Goal: Task Accomplishment & Management: Use online tool/utility

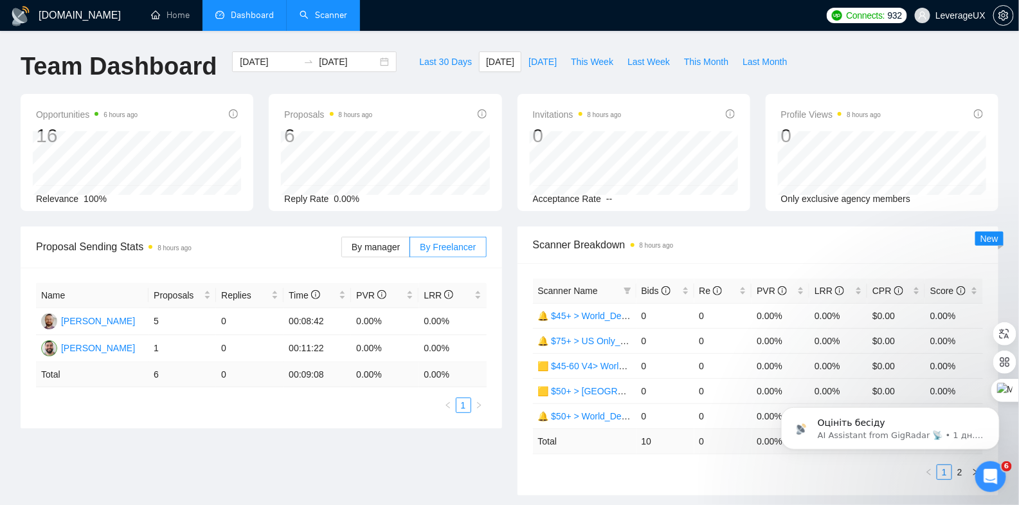
click at [332, 17] on link "Scanner" at bounding box center [324, 15] width 48 height 11
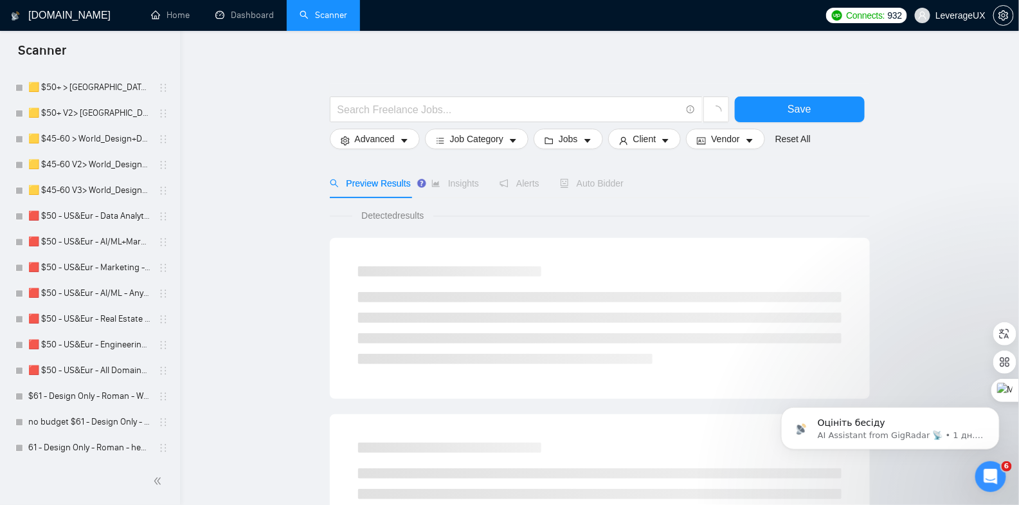
scroll to position [1113, 0]
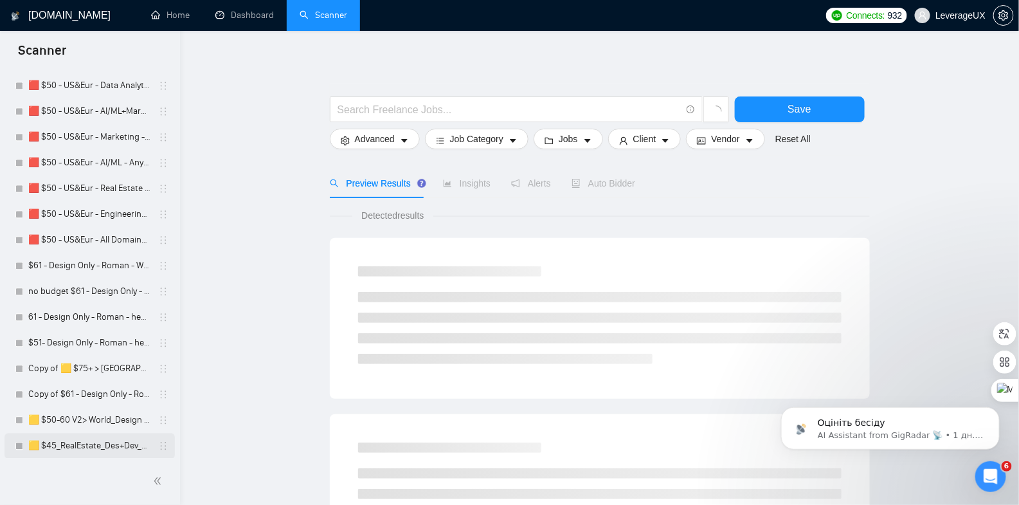
click at [78, 438] on link "🟨 $45_RealEstate_Des+Dev_Antony" at bounding box center [89, 446] width 122 height 26
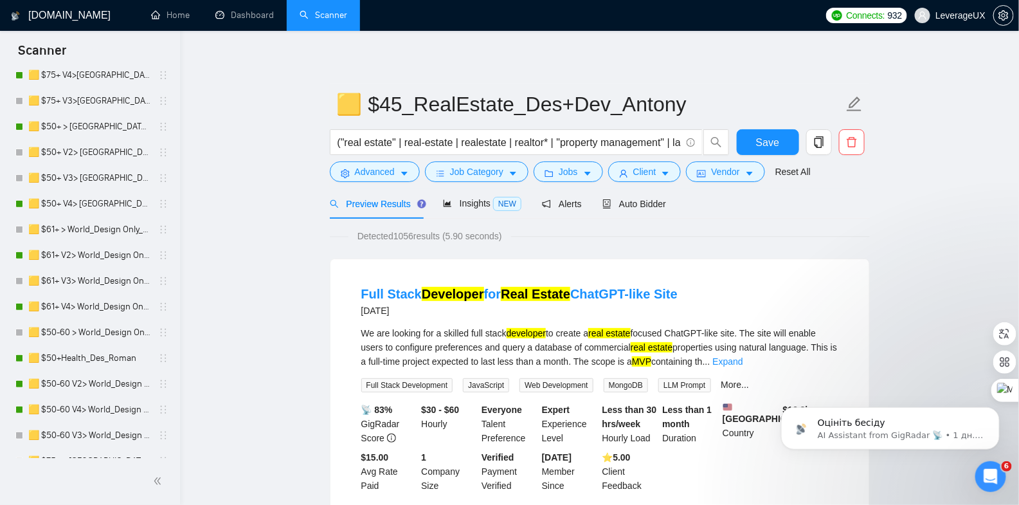
scroll to position [280, 0]
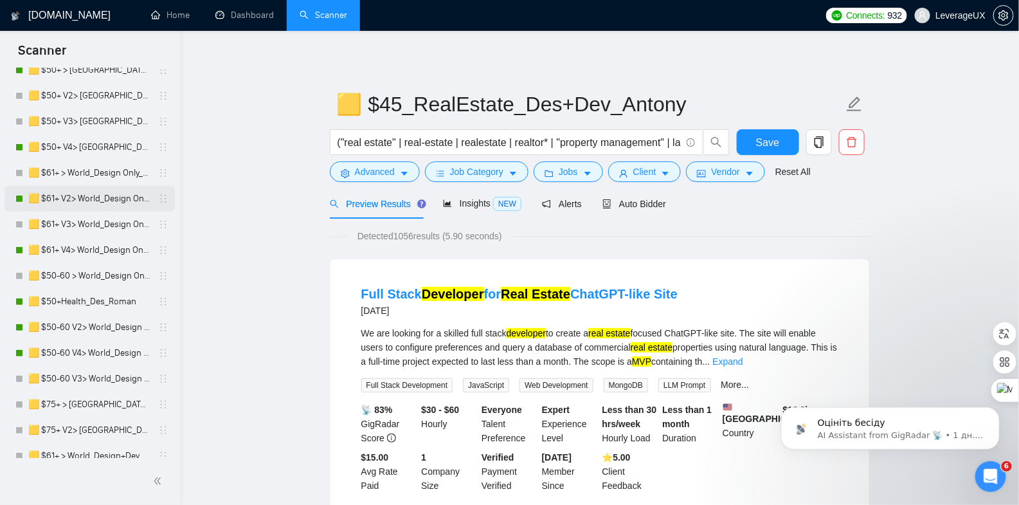
click at [102, 193] on link "🟨 $61+ V2> World_Design Only_Roman-UX/UI_General" at bounding box center [89, 199] width 122 height 26
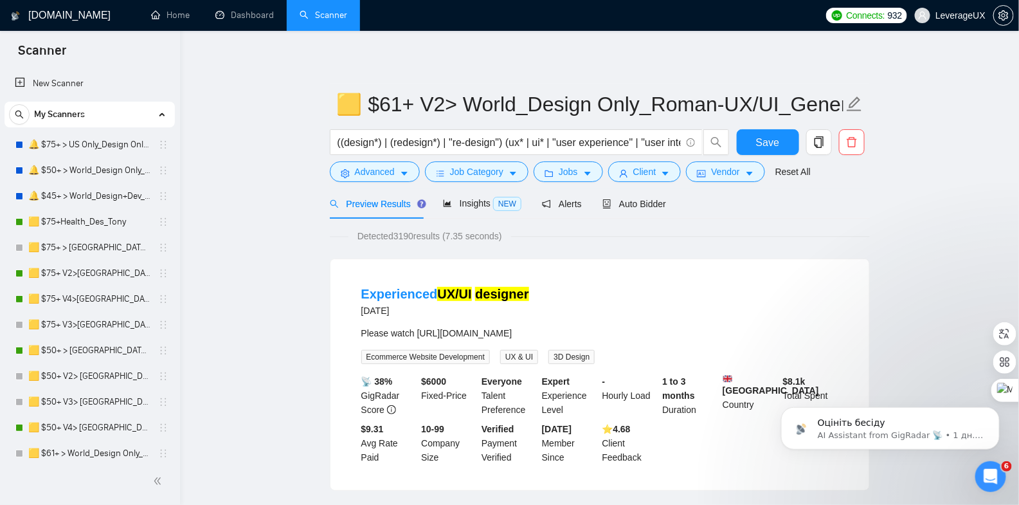
scroll to position [43, 0]
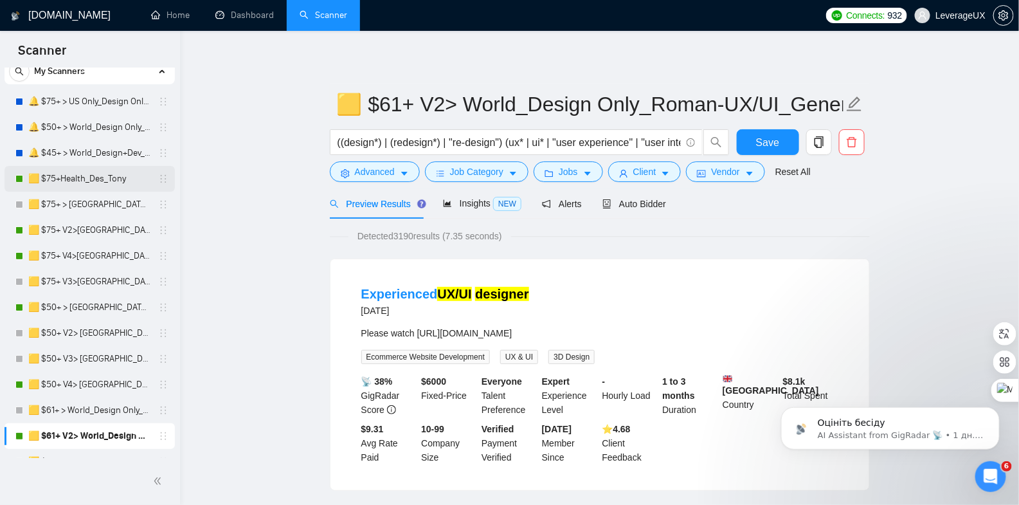
click at [98, 177] on link "🟨 $75+Health_Des_Tony" at bounding box center [89, 179] width 122 height 26
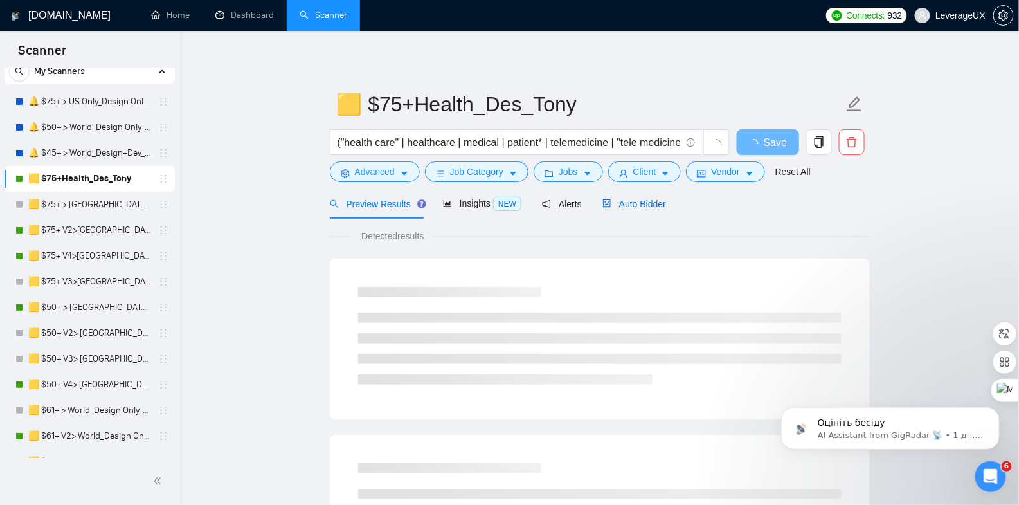
click at [651, 205] on span "Auto Bidder" at bounding box center [634, 204] width 64 height 10
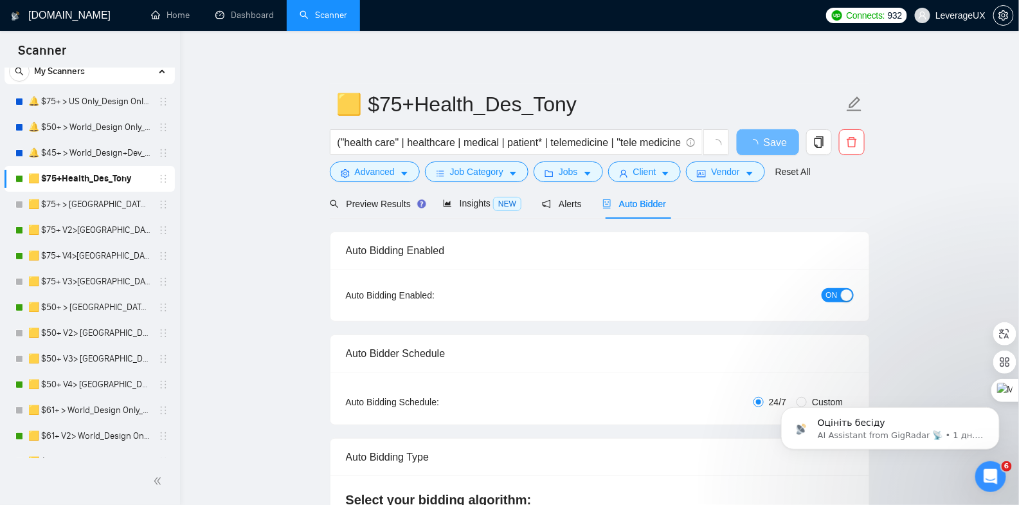
radio input "false"
radio input "true"
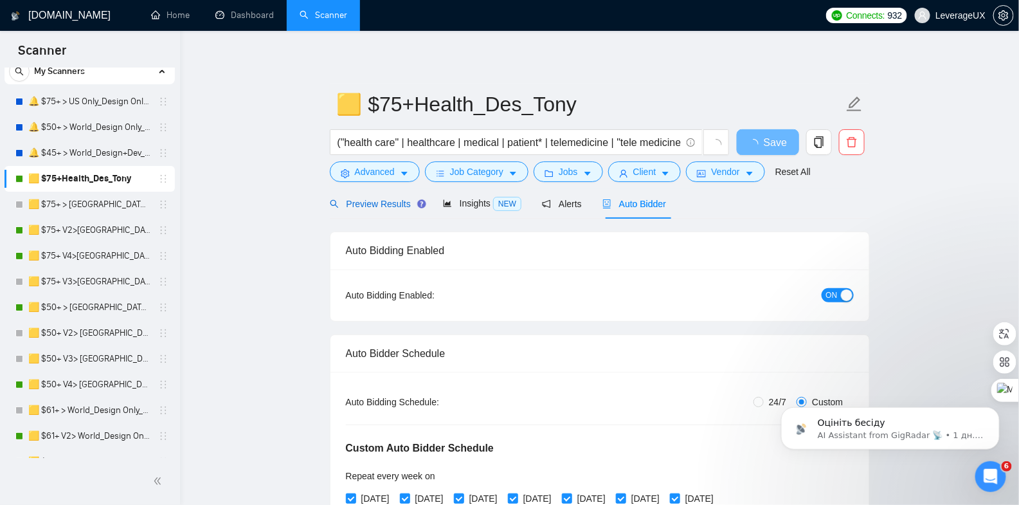
click at [368, 210] on div "Preview Results" at bounding box center [376, 204] width 93 height 14
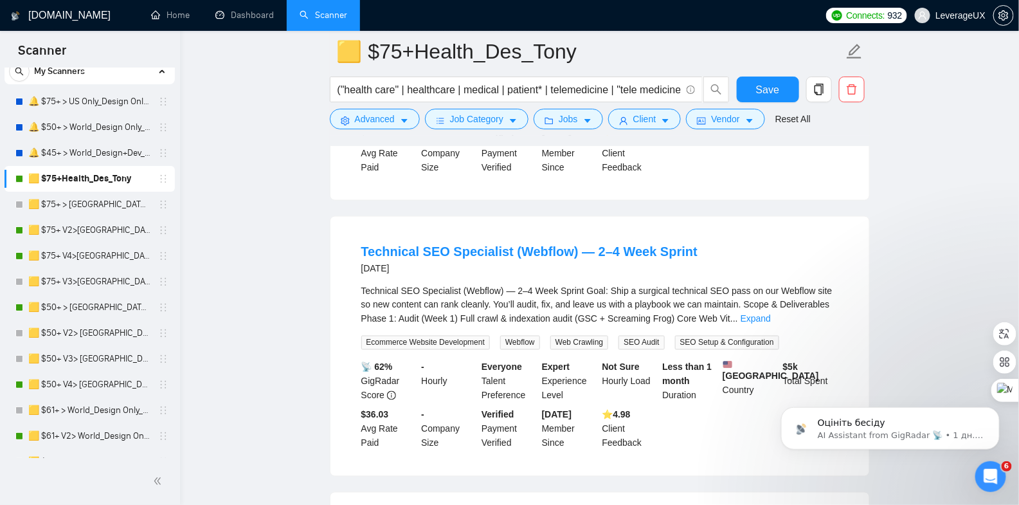
scroll to position [638, 0]
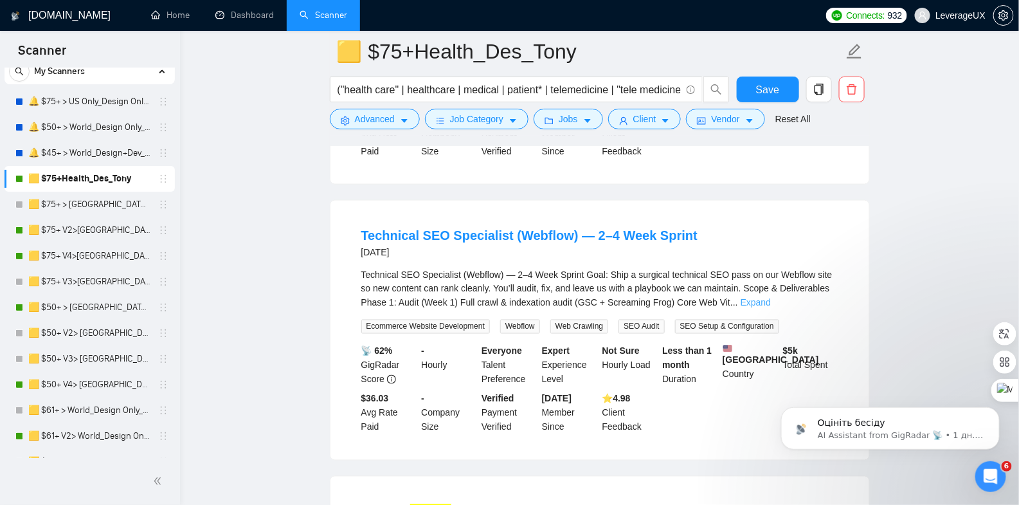
click at [771, 308] on link "Expand" at bounding box center [756, 303] width 30 height 10
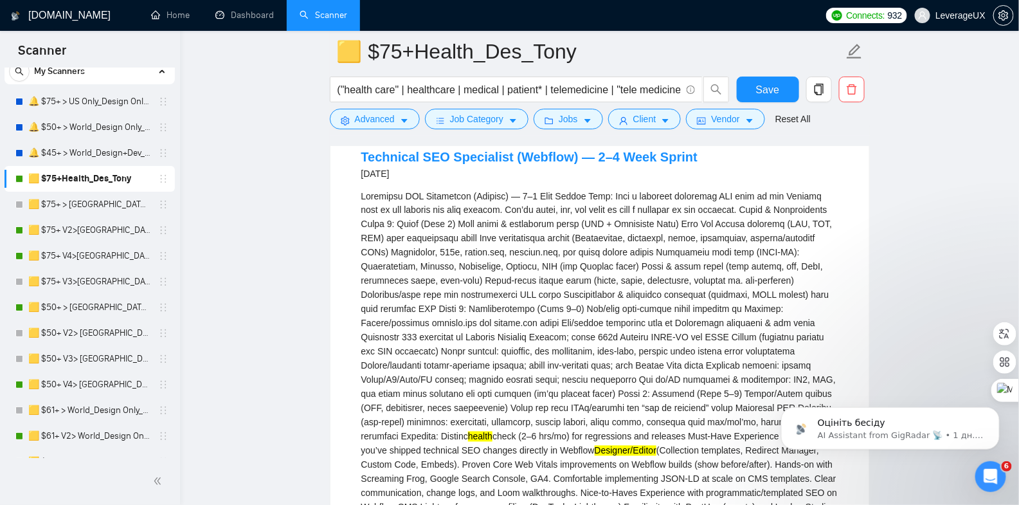
scroll to position [714, 0]
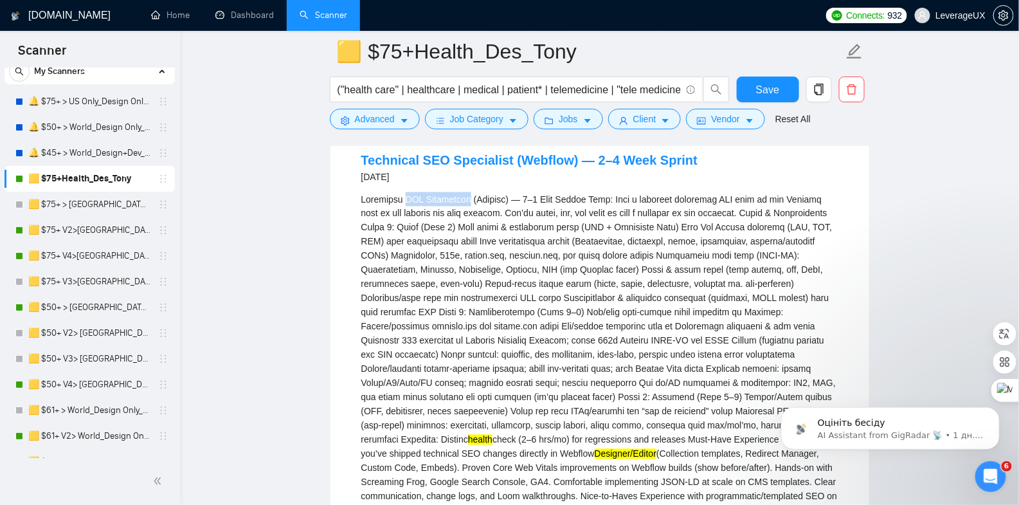
drag, startPoint x: 403, startPoint y: 213, endPoint x: 463, endPoint y: 215, distance: 59.8
click at [463, 215] on div "health check (2–6 hrs/mo) for regressions and releases Must-Have Experience Web…" at bounding box center [599, 460] width 477 height 537
copy div "SEO Specialist"
click at [388, 116] on span "Advanced" at bounding box center [375, 119] width 40 height 14
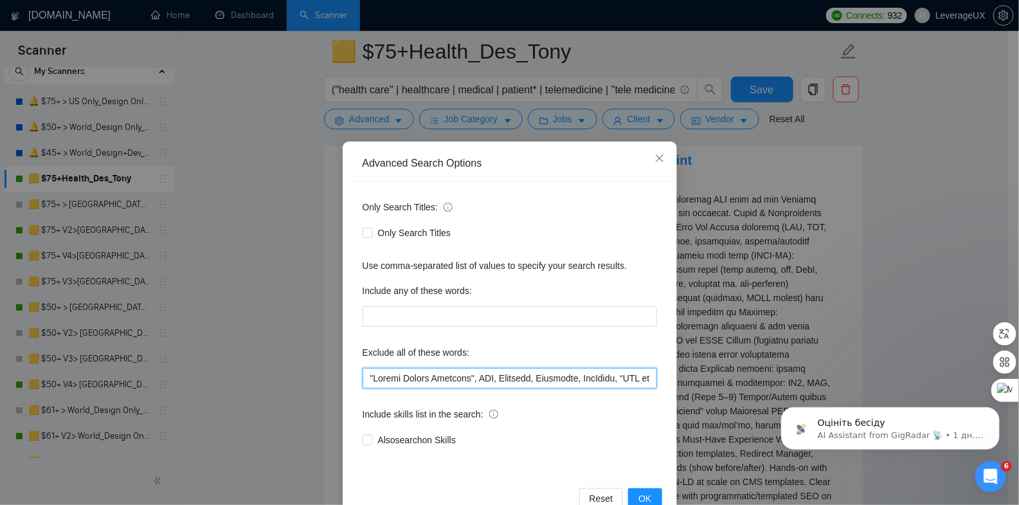
click at [363, 376] on input "text" at bounding box center [510, 378] width 294 height 21
paste input "SEO Specialist"
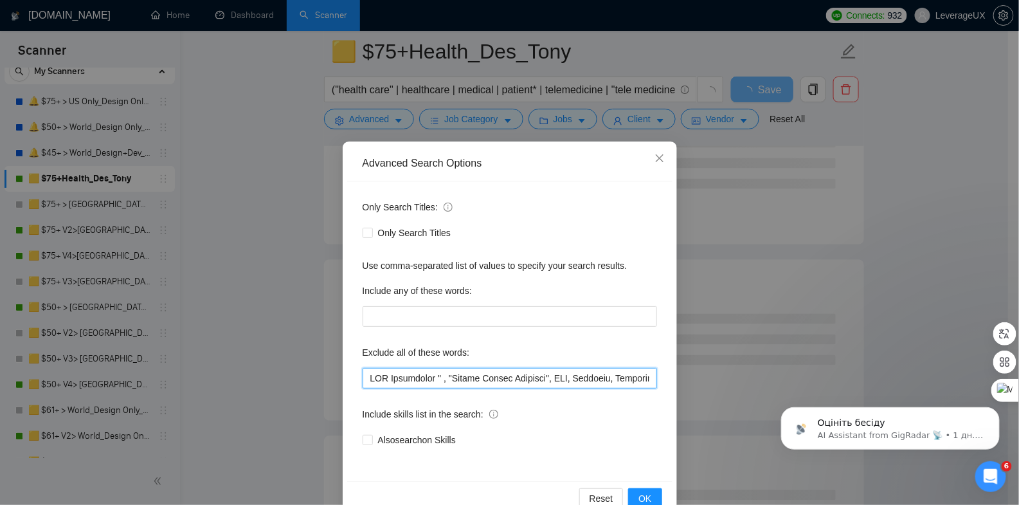
click at [428, 381] on input "text" at bounding box center [510, 378] width 294 height 21
click at [367, 379] on input "text" at bounding box center [510, 378] width 294 height 21
click at [643, 498] on span "OK" at bounding box center [644, 498] width 13 height 14
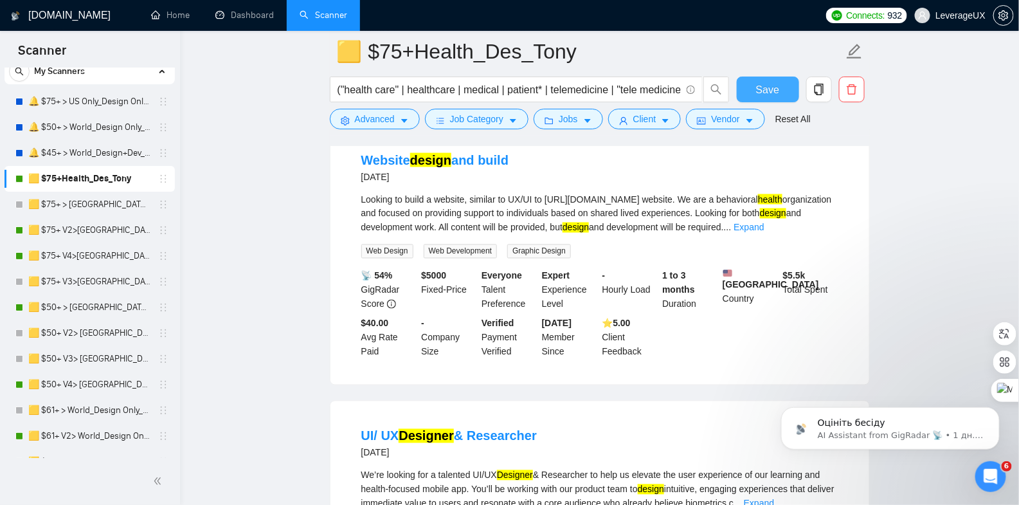
click at [755, 98] on button "Save" at bounding box center [768, 89] width 62 height 26
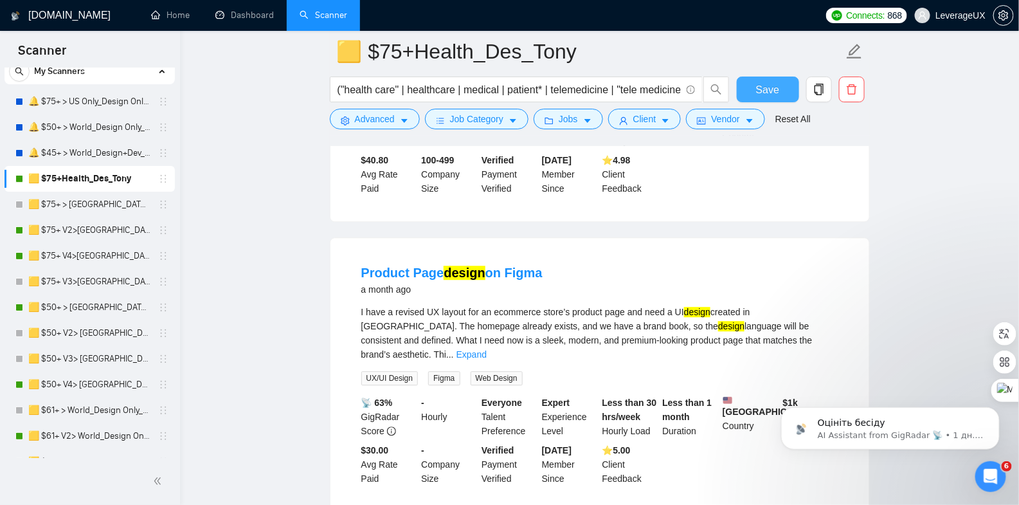
scroll to position [1197, 0]
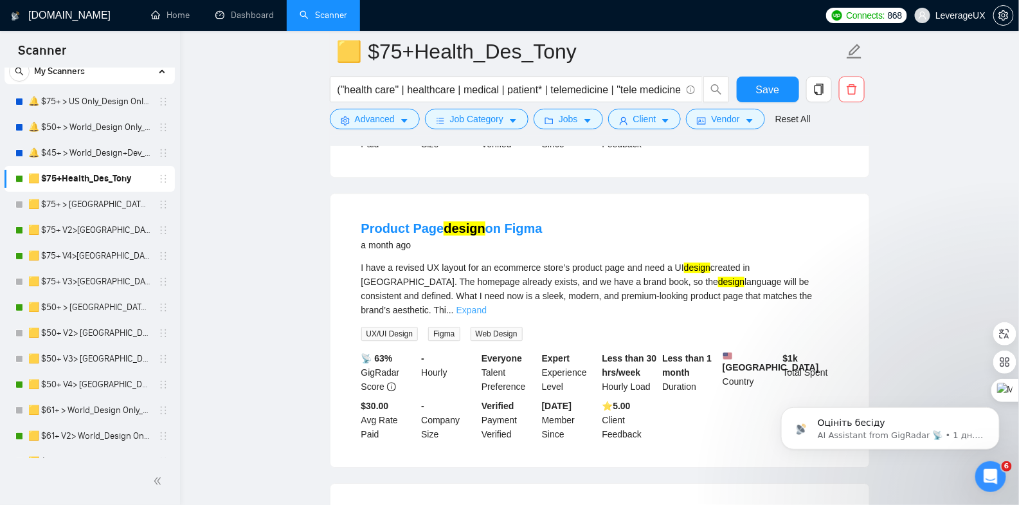
click at [487, 315] on link "Expand" at bounding box center [471, 310] width 30 height 10
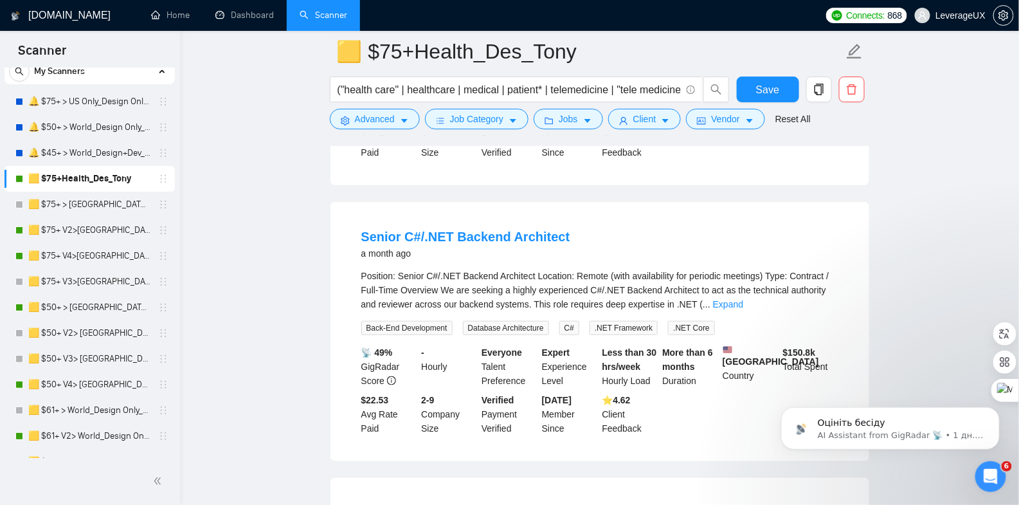
scroll to position [2182, 0]
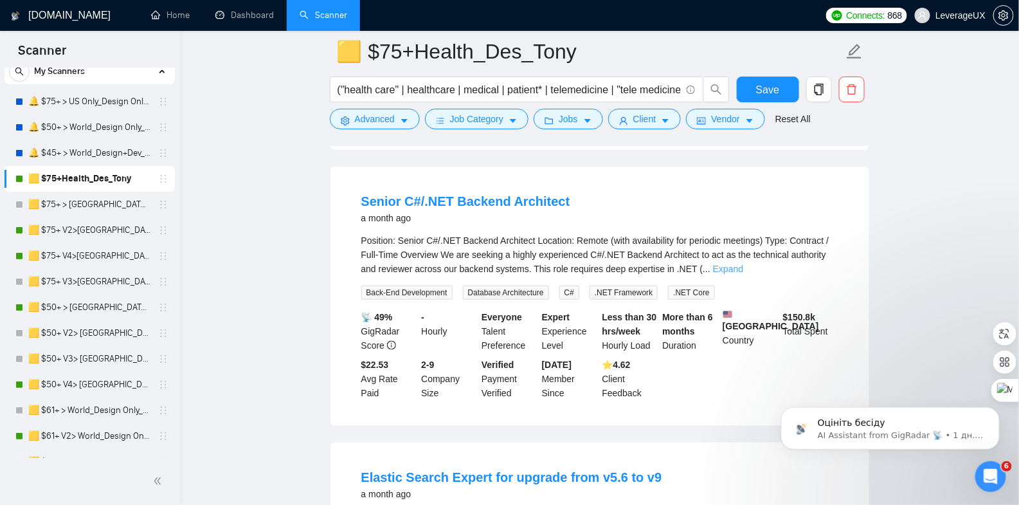
click at [743, 274] on link "Expand" at bounding box center [728, 269] width 30 height 10
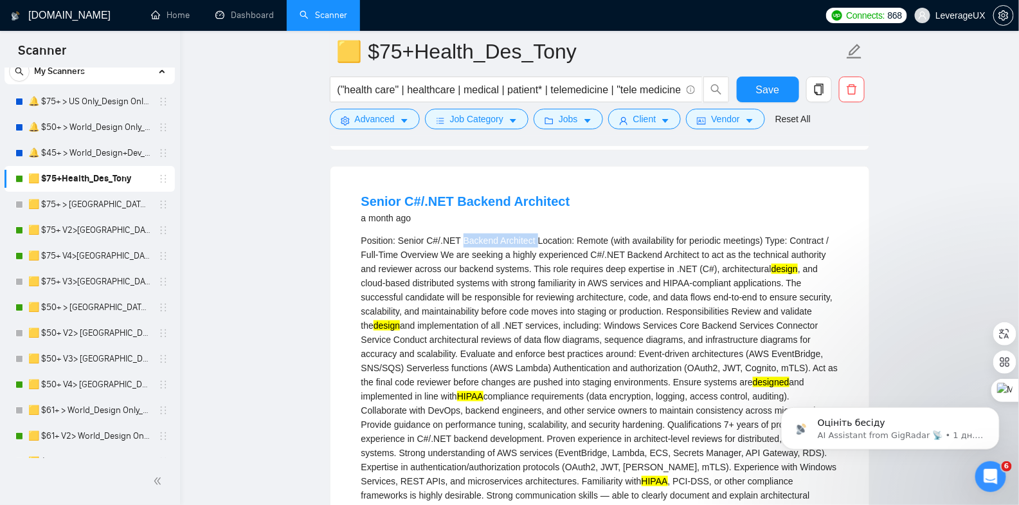
drag, startPoint x: 466, startPoint y: 272, endPoint x: 525, endPoint y: 273, distance: 58.5
click at [542, 273] on div "Position: Senior C#/.NET Backend Architect Location: Remote (with availability …" at bounding box center [599, 374] width 477 height 283
copy div "Backend Architect"
click at [397, 121] on button "Advanced" at bounding box center [375, 119] width 90 height 21
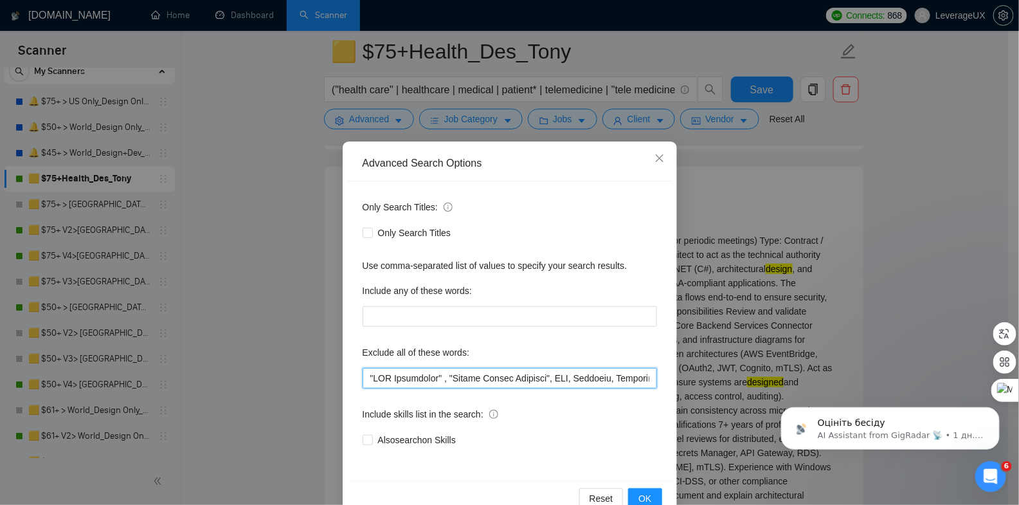
click at [363, 381] on input "text" at bounding box center [510, 378] width 294 height 21
paste input "Backend Architect"
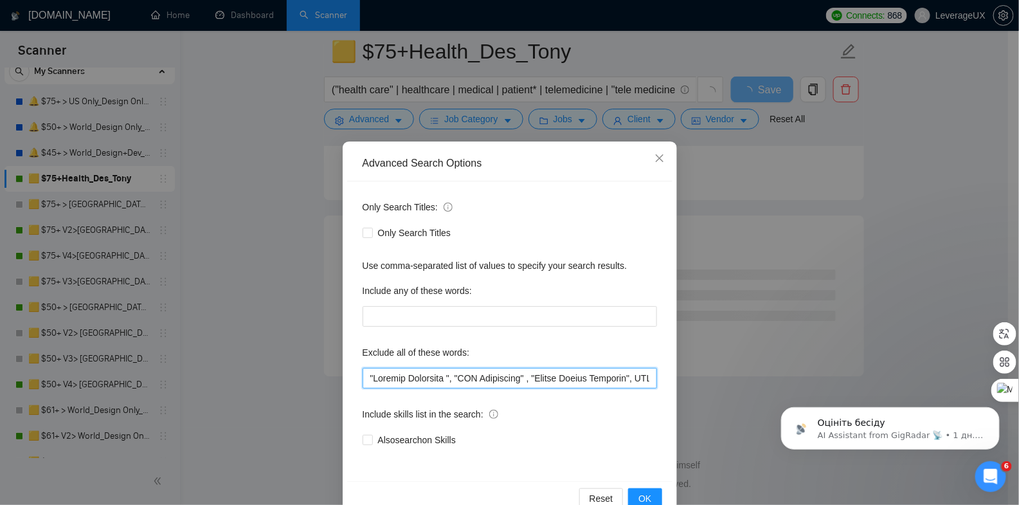
click at [447, 377] on input "text" at bounding box center [510, 378] width 294 height 21
click at [643, 491] on span "OK" at bounding box center [644, 498] width 13 height 14
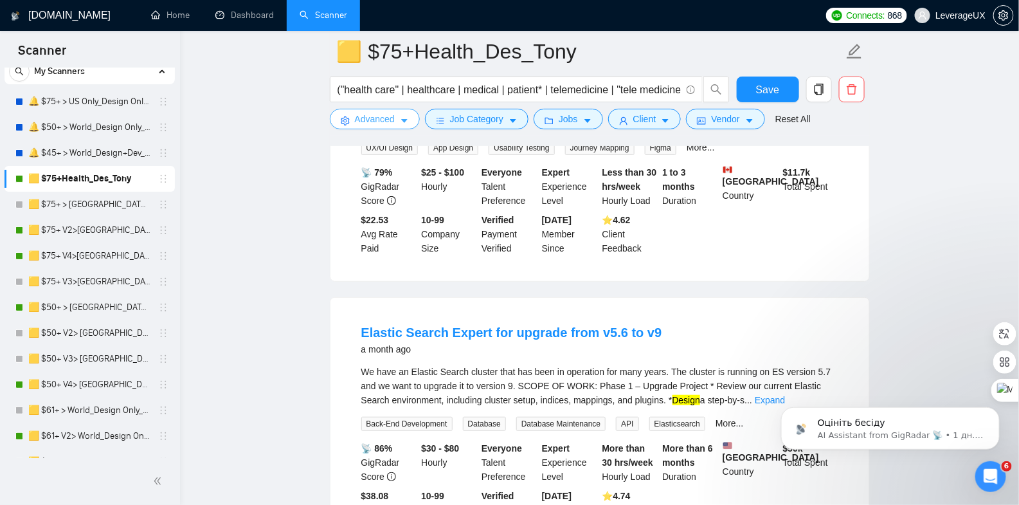
scroll to position [2102, 0]
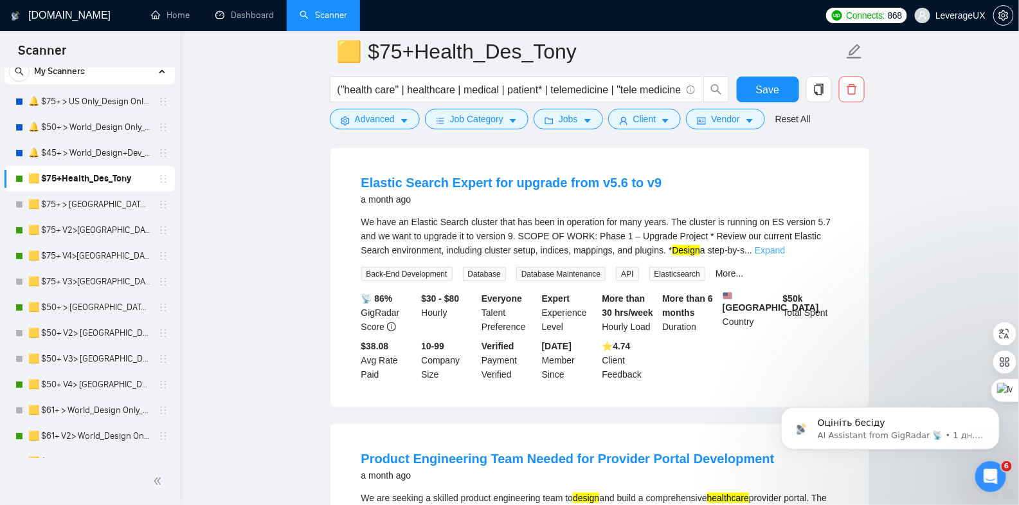
click at [785, 255] on link "Expand" at bounding box center [770, 250] width 30 height 10
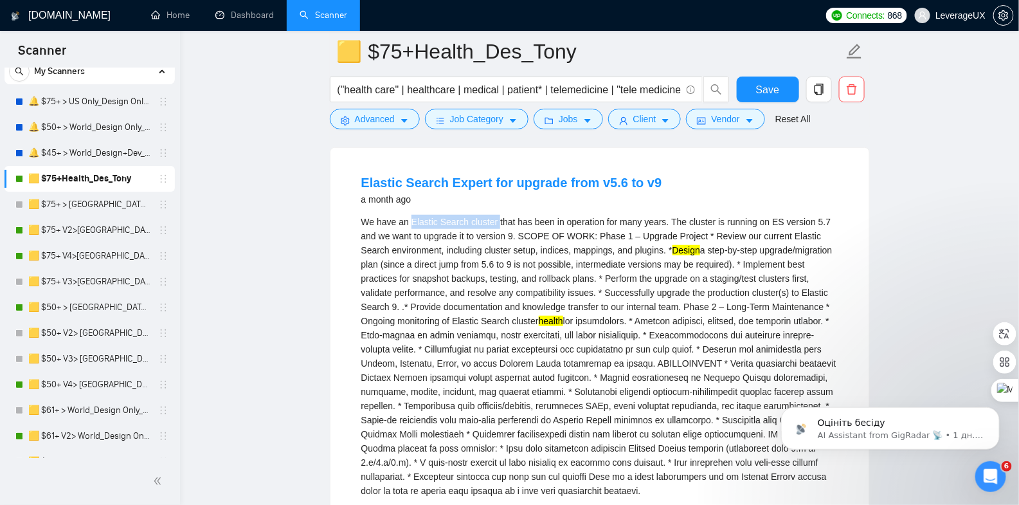
drag, startPoint x: 412, startPoint y: 254, endPoint x: 501, endPoint y: 254, distance: 89.4
click at [501, 254] on div "We have an Elastic Search cluster that has been in operation for many years. Th…" at bounding box center [599, 356] width 477 height 283
click at [497, 190] on link "Elastic Search Expert for upgrade from v5.6 to v9" at bounding box center [511, 182] width 301 height 14
click at [397, 120] on button "Advanced" at bounding box center [375, 119] width 90 height 21
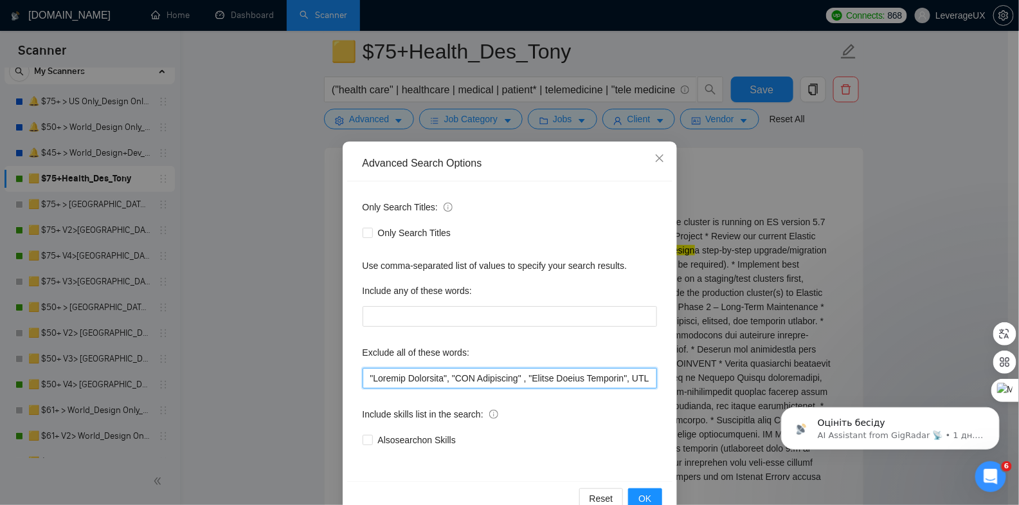
click at [364, 380] on input "text" at bounding box center [510, 378] width 294 height 21
paste input "Elastic Search Expert"
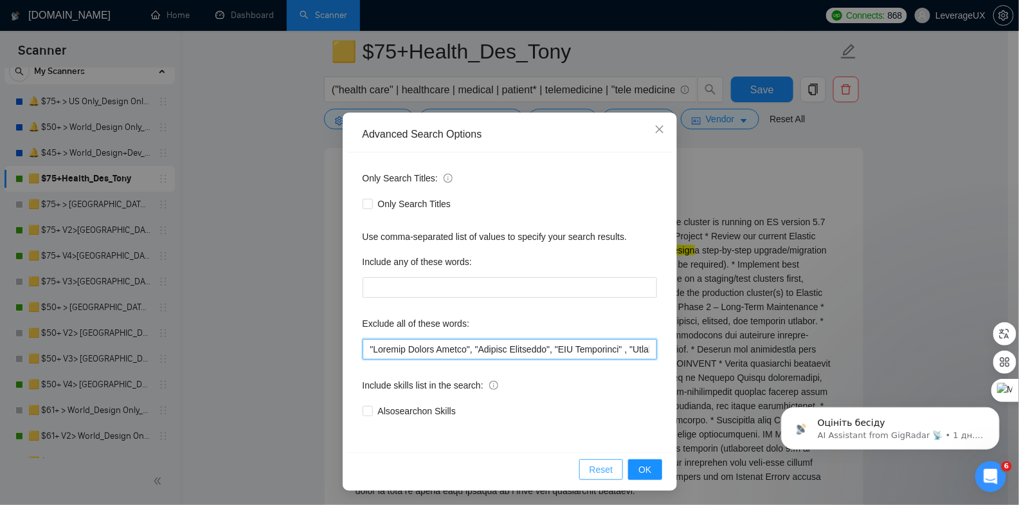
scroll to position [1639, 0]
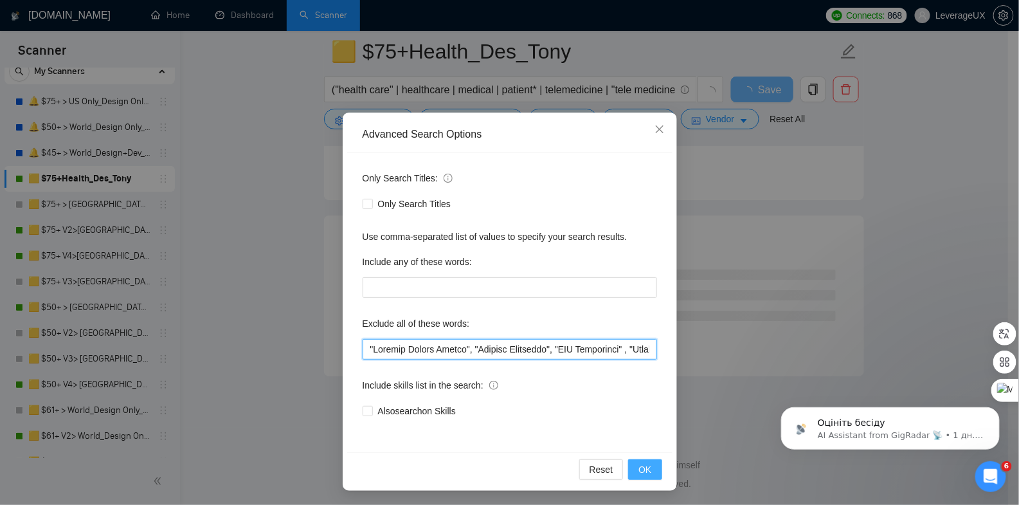
type input ""Loremip Dolors Ametco", "Adipisc Elitseddo", "EIU Temporinci" , "Utlabo Etdolo…"
click at [638, 468] on span "OK" at bounding box center [644, 469] width 13 height 14
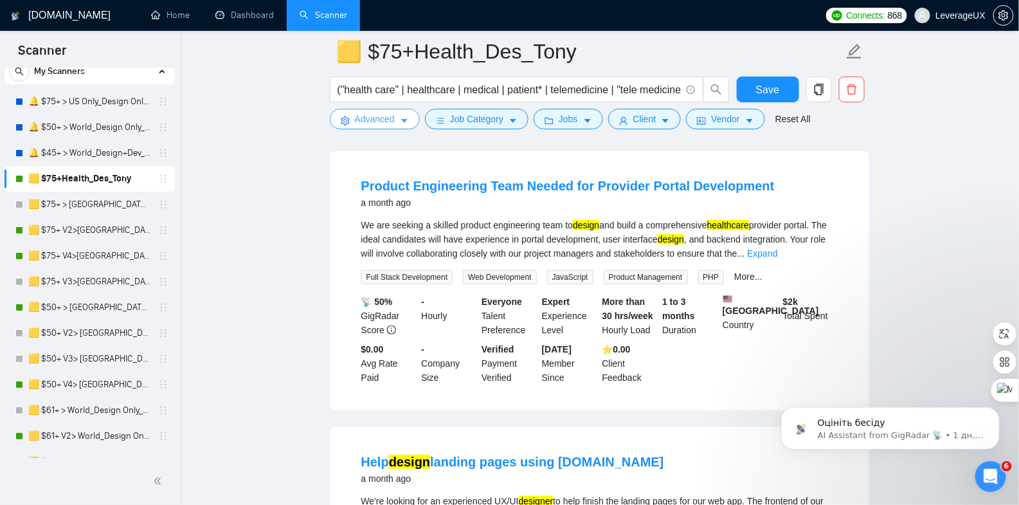
scroll to position [2100, 0]
click at [777, 257] on link "Expand" at bounding box center [762, 252] width 30 height 10
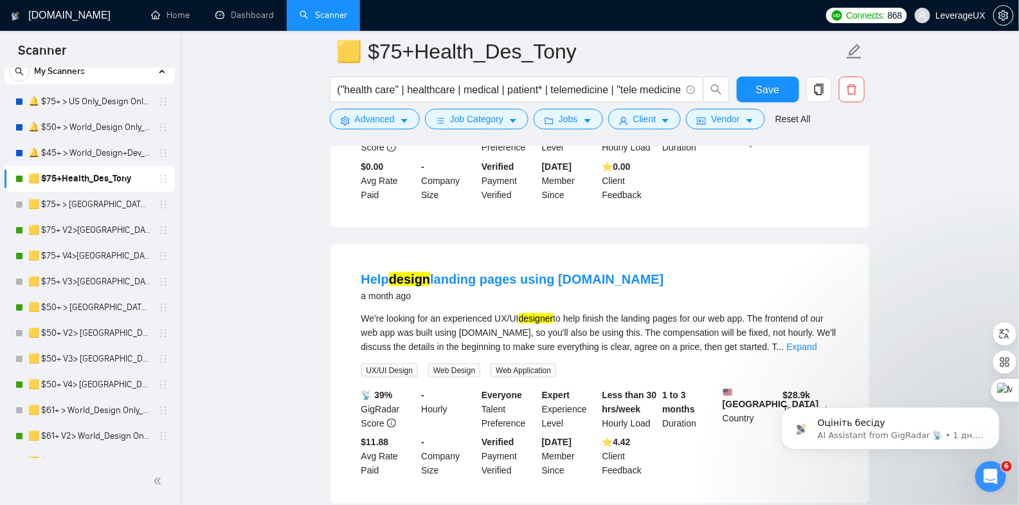
scroll to position [2510, 0]
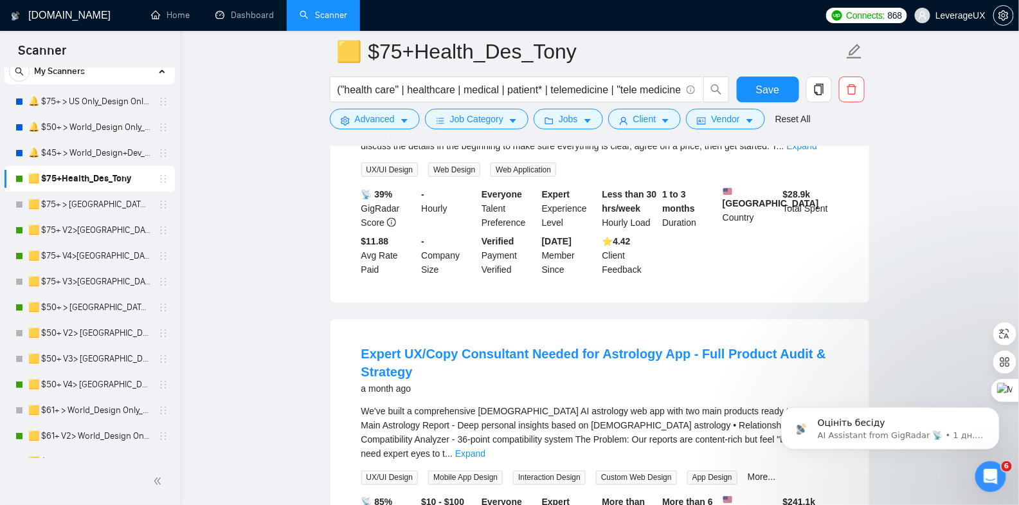
drag, startPoint x: 816, startPoint y: 179, endPoint x: 789, endPoint y: 184, distance: 27.5
click at [816, 151] on link "Expand" at bounding box center [802, 146] width 30 height 10
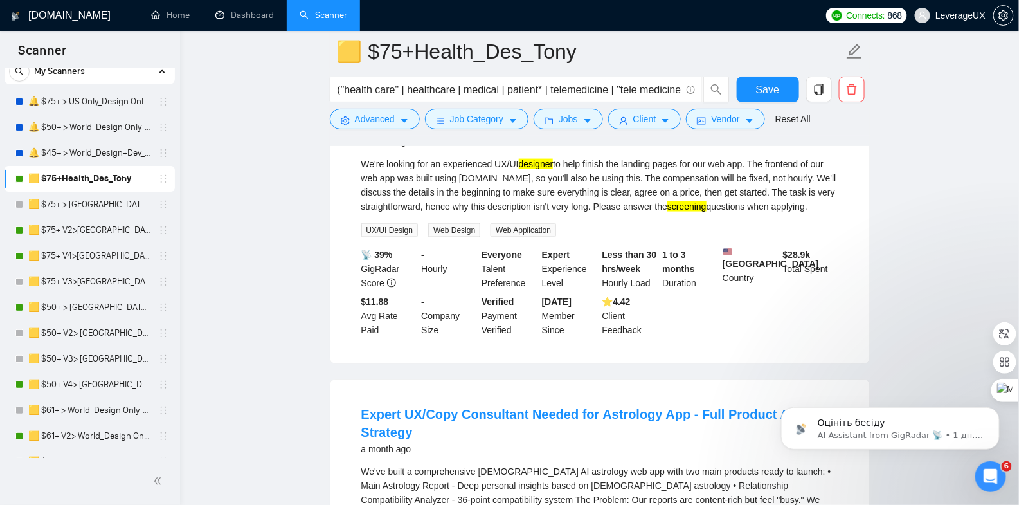
scroll to position [2262, 0]
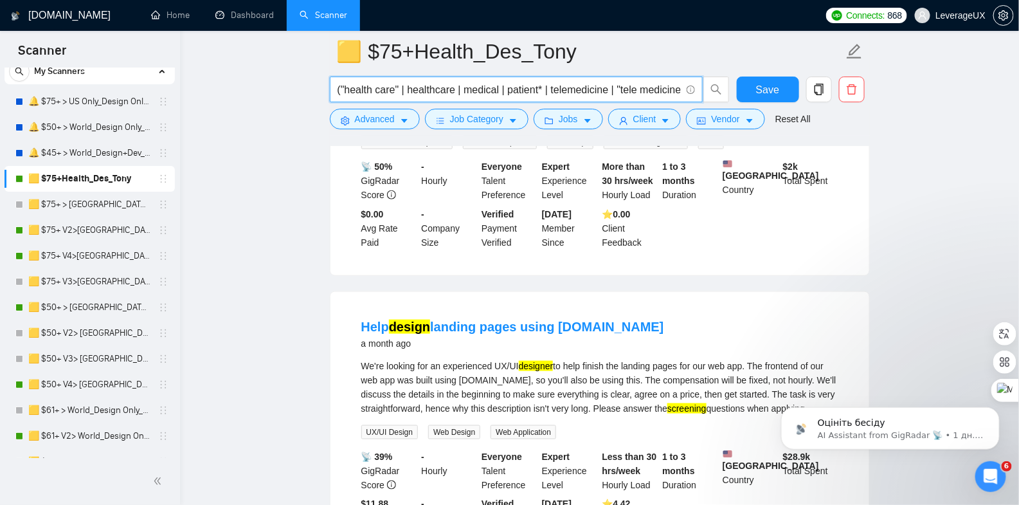
click at [598, 89] on input "("health care" | healthcare | medical | patient* | telemedicine | "tele medicin…" at bounding box center [508, 90] width 343 height 16
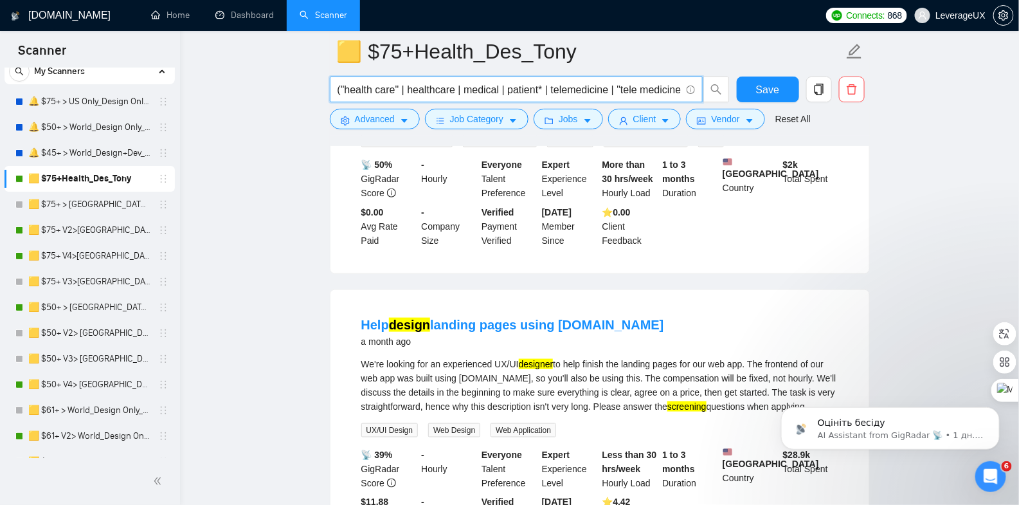
scroll to position [2265, 0]
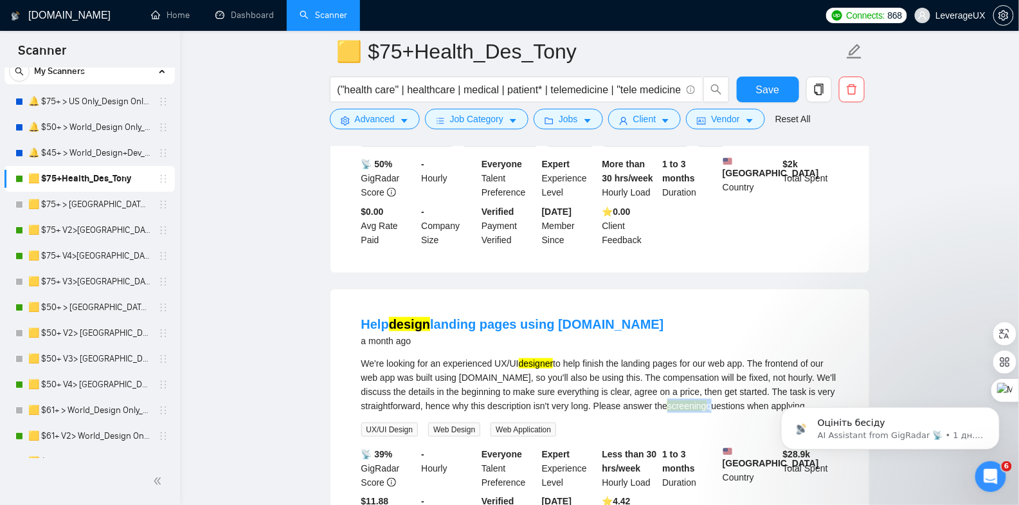
drag, startPoint x: 708, startPoint y: 436, endPoint x: 746, endPoint y: 437, distance: 37.3
click at [746, 413] on div "We're looking for an experienced UX/UI designer to help finish the landing page…" at bounding box center [599, 384] width 477 height 57
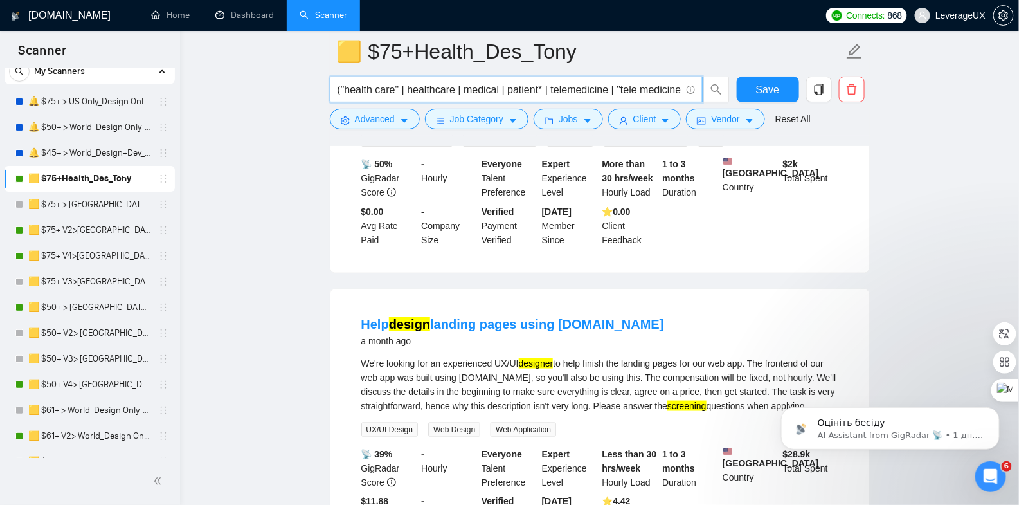
click at [592, 83] on input "("health care" | healthcare | medical | patient* | telemedicine | "tele medicin…" at bounding box center [508, 90] width 343 height 16
click at [539, 91] on input "("health care" | healthcare | medical | patient* | telemedicine | "tele medicin…" at bounding box center [508, 90] width 343 height 16
type input "("health care" | healthcare | medical | patient* | telemedicine | "tele medicin…"
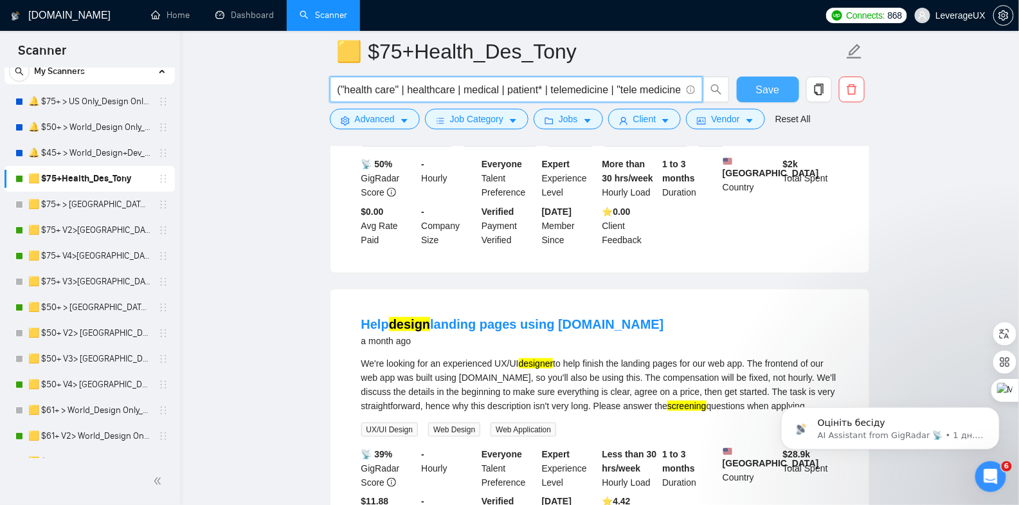
click at [776, 86] on span "Save" at bounding box center [767, 90] width 23 height 16
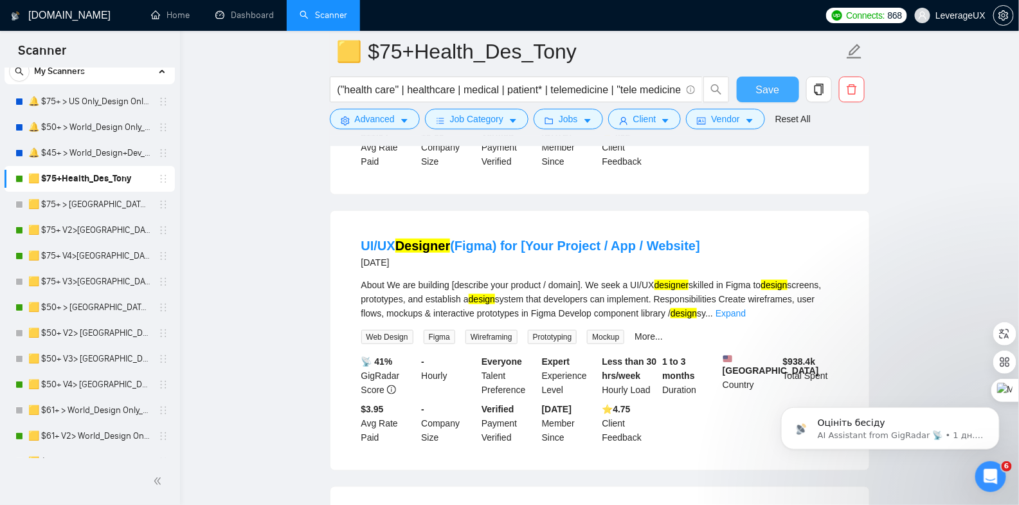
scroll to position [376, 0]
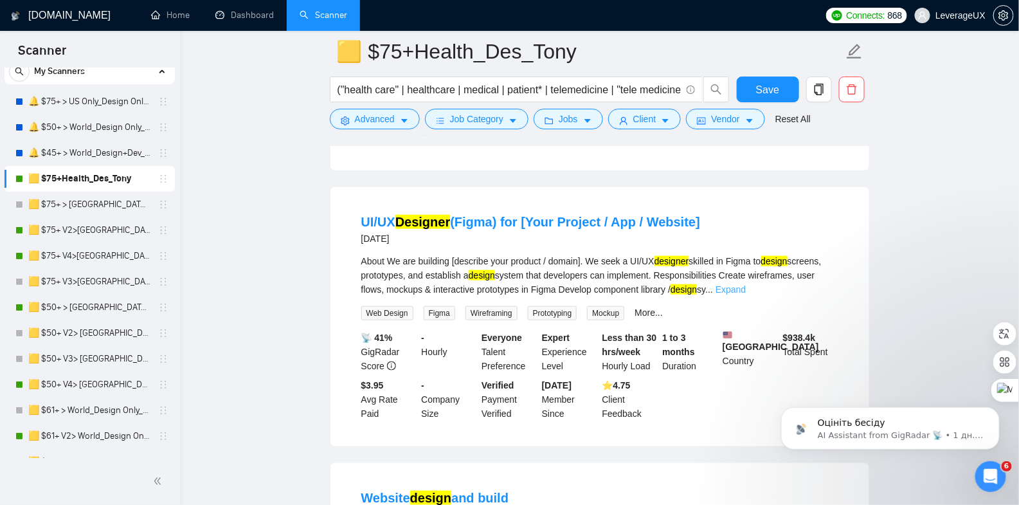
click at [746, 294] on link "Expand" at bounding box center [730, 289] width 30 height 10
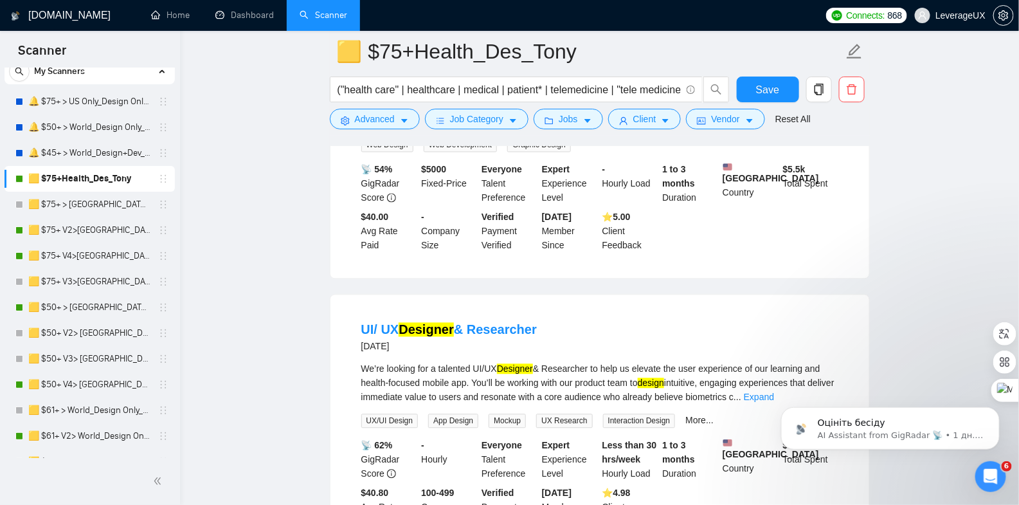
scroll to position [1145, 0]
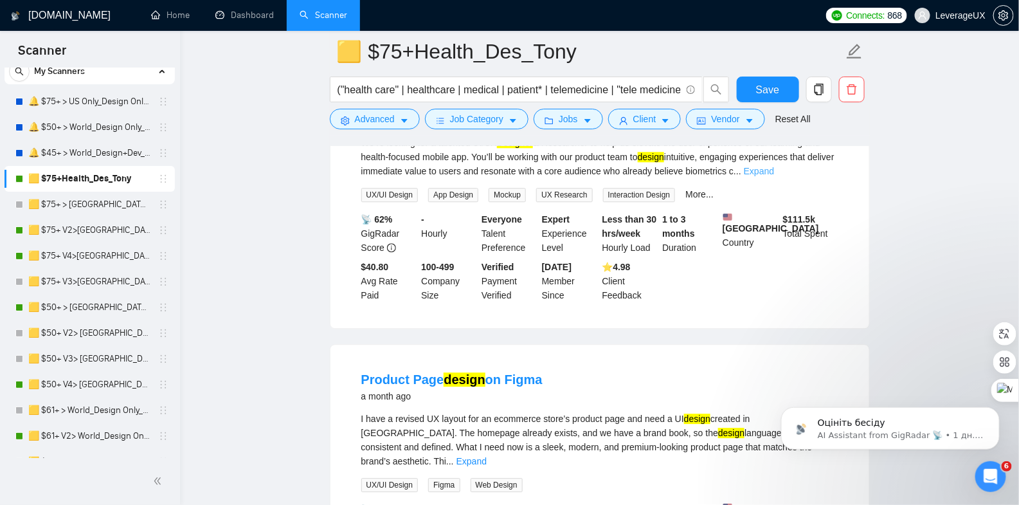
click at [774, 176] on link "Expand" at bounding box center [759, 171] width 30 height 10
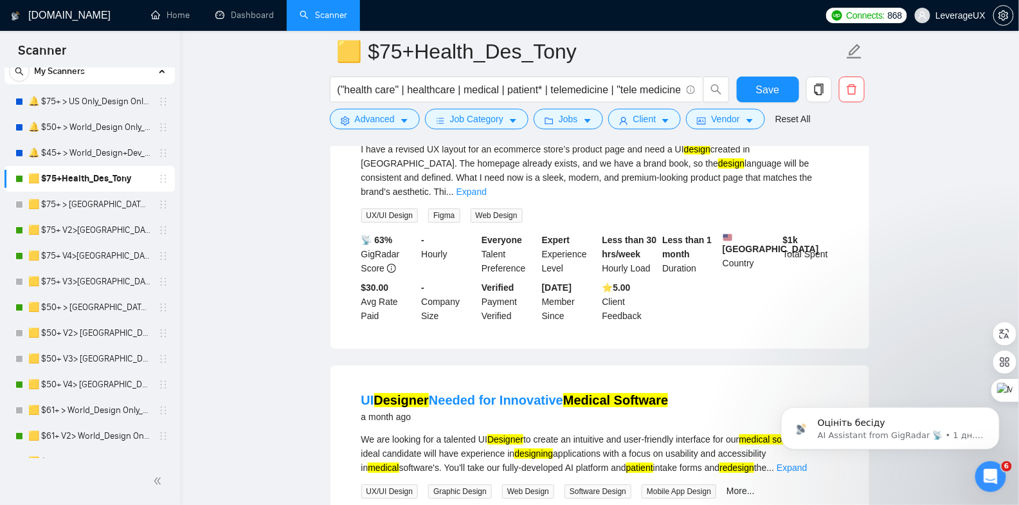
scroll to position [1558, 0]
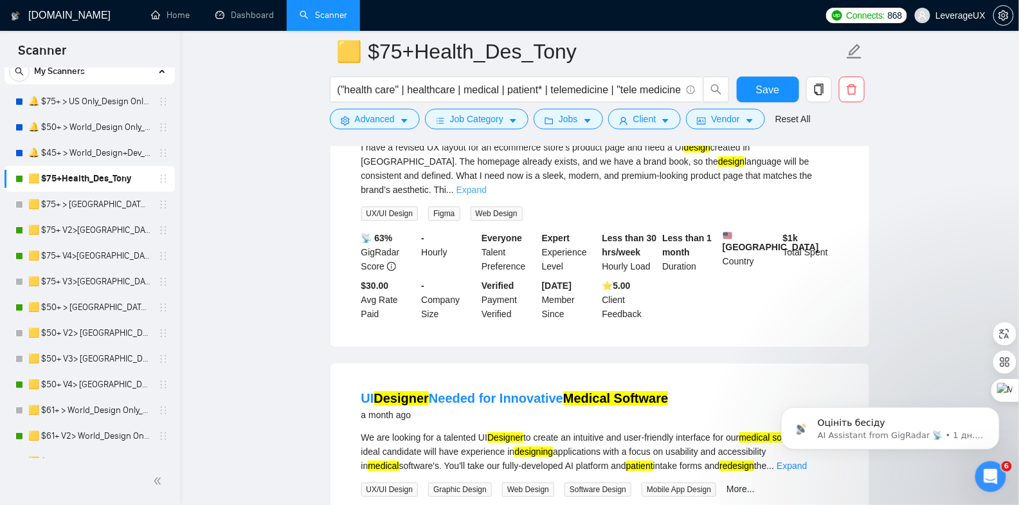
click at [487, 195] on link "Expand" at bounding box center [471, 189] width 30 height 10
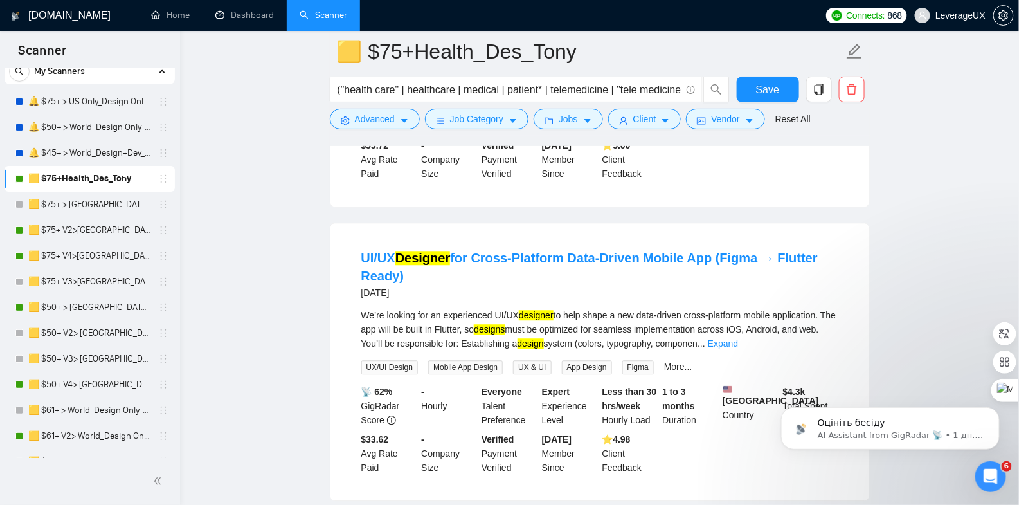
scroll to position [2933, 0]
click at [738, 348] on link "Expand" at bounding box center [723, 342] width 30 height 10
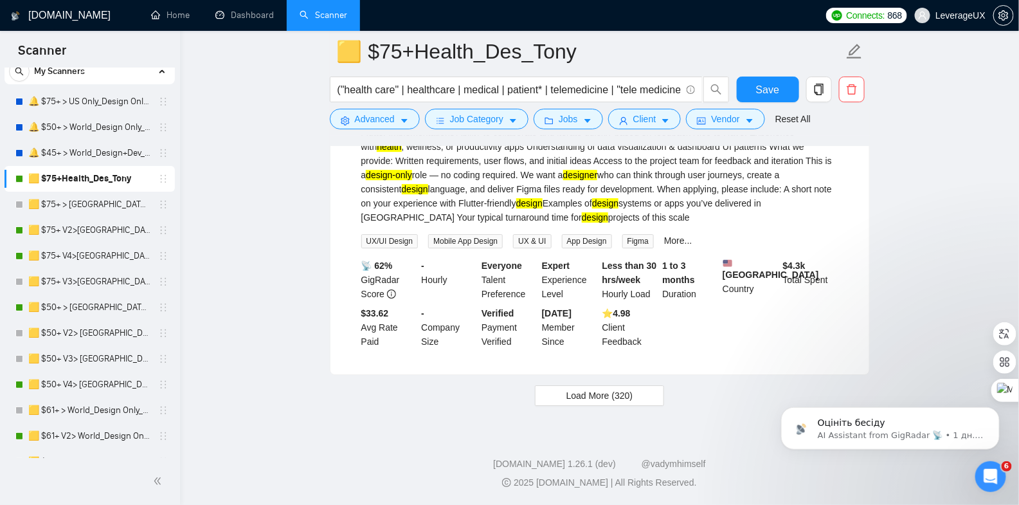
scroll to position [3278, 0]
click at [604, 388] on button "Load More (320)" at bounding box center [600, 395] width 130 height 21
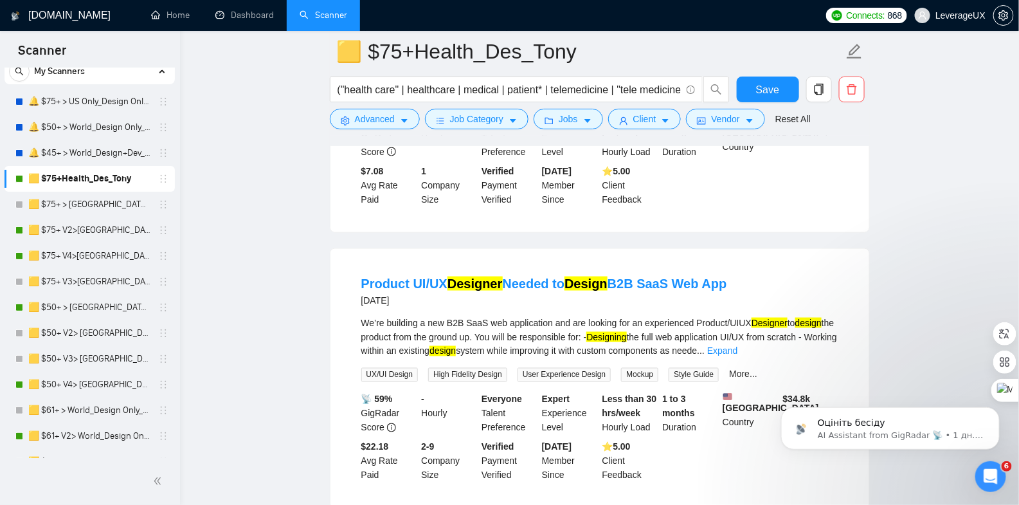
scroll to position [4243, 0]
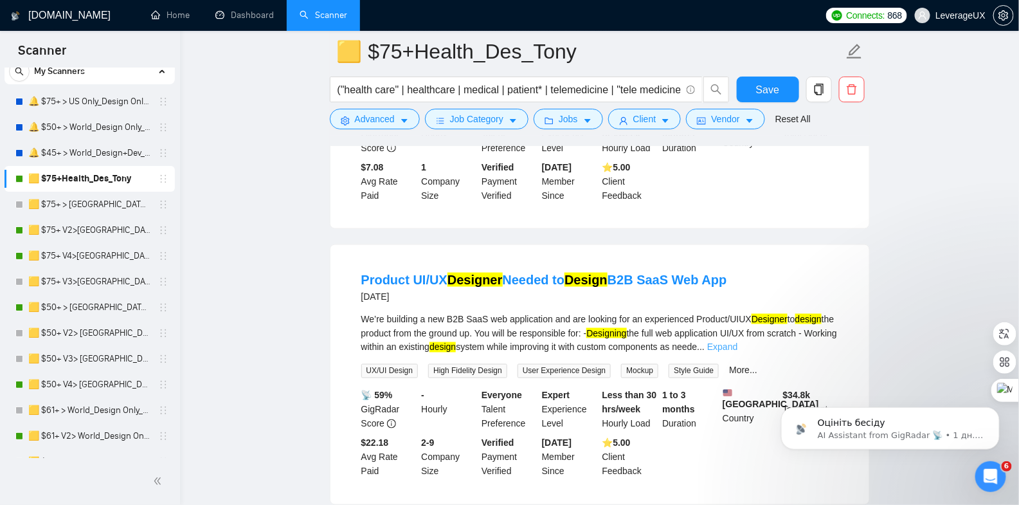
click at [737, 352] on link "Expand" at bounding box center [722, 347] width 30 height 10
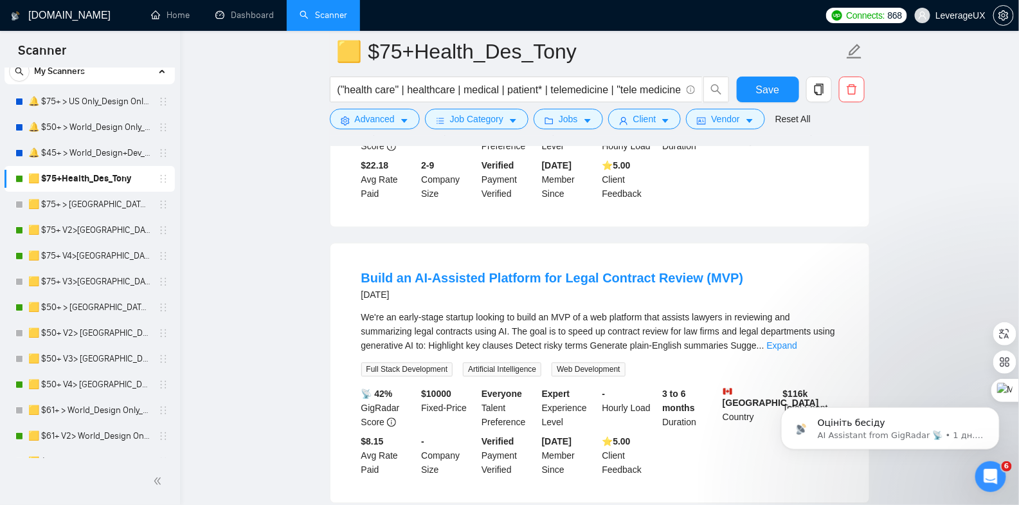
scroll to position [4709, 0]
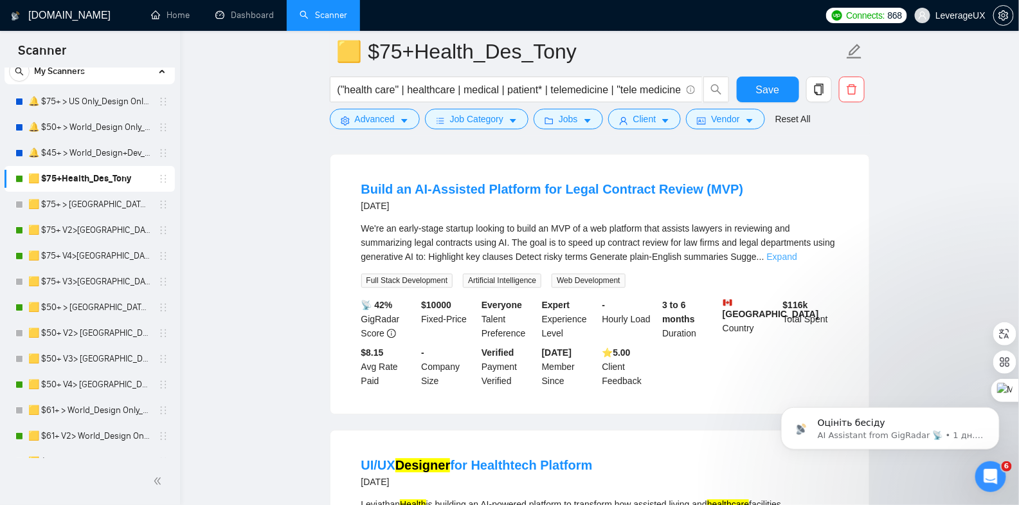
click at [797, 262] on link "Expand" at bounding box center [782, 256] width 30 height 10
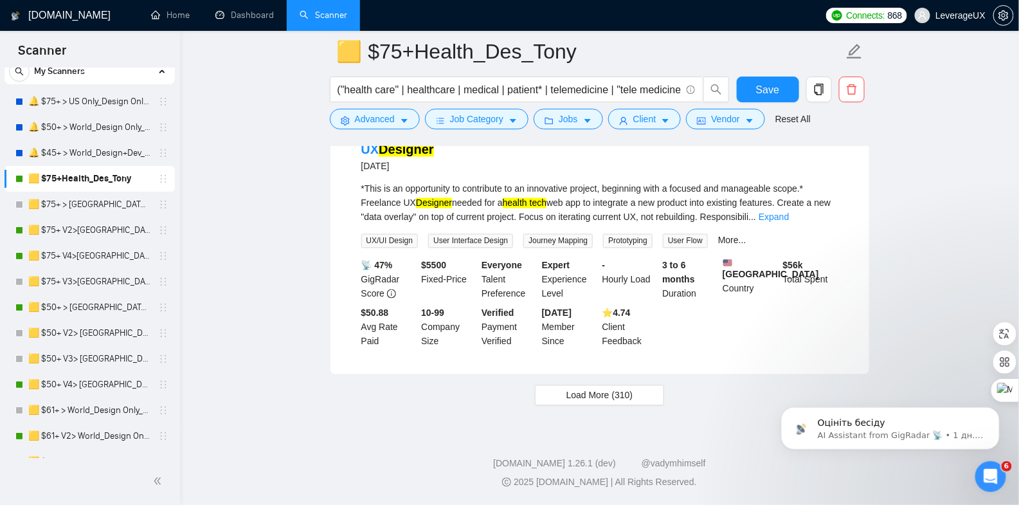
scroll to position [6374, 0]
click at [789, 212] on link "Expand" at bounding box center [774, 217] width 30 height 10
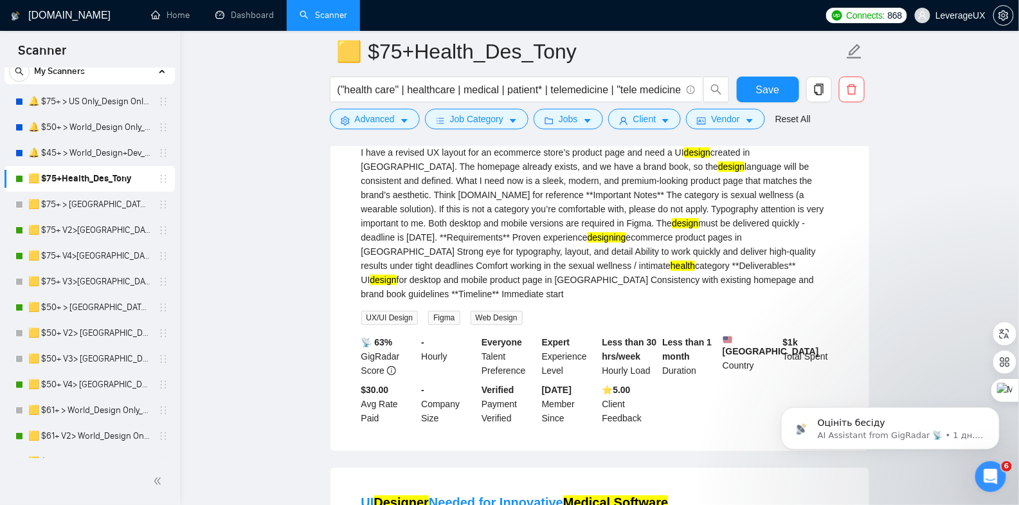
scroll to position [0, 0]
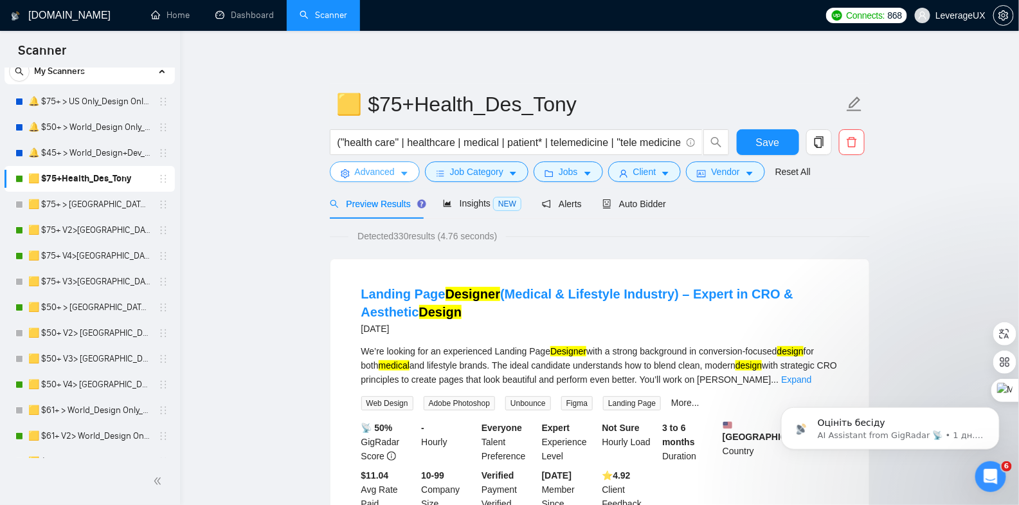
click at [403, 170] on icon "caret-down" at bounding box center [404, 173] width 9 height 9
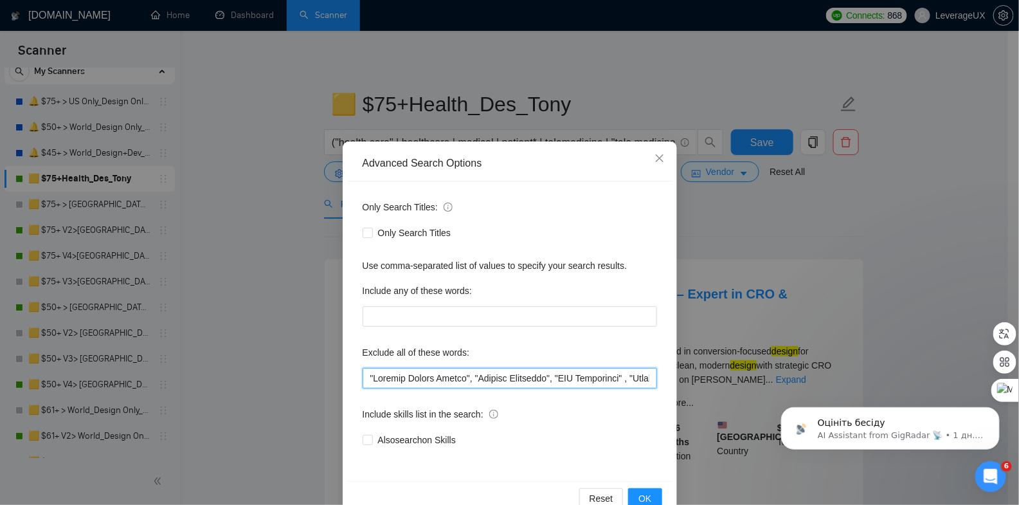
drag, startPoint x: 365, startPoint y: 378, endPoint x: 629, endPoint y: 381, distance: 263.6
click at [629, 381] on input "text" at bounding box center [510, 378] width 294 height 21
click at [639, 492] on span "OK" at bounding box center [644, 498] width 13 height 14
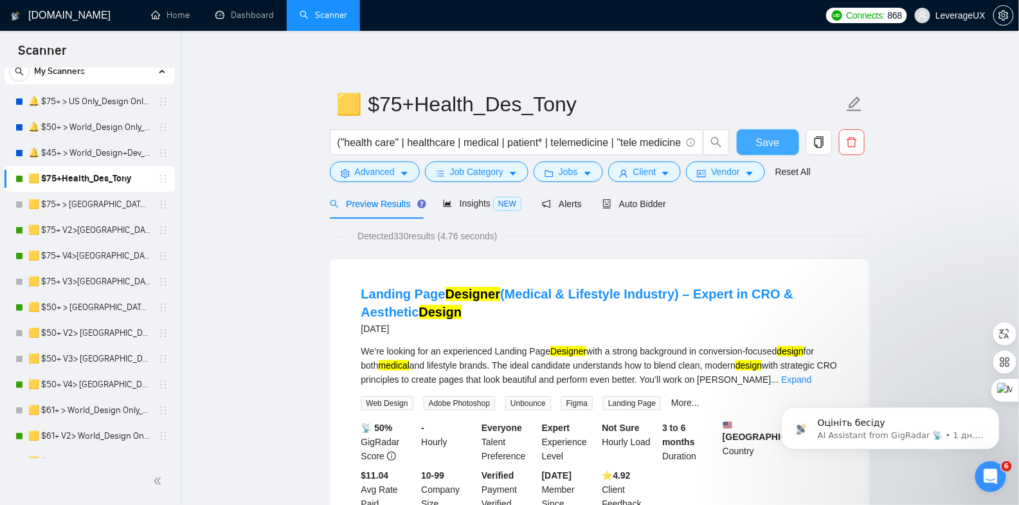
click at [766, 145] on span "Save" at bounding box center [767, 142] width 23 height 16
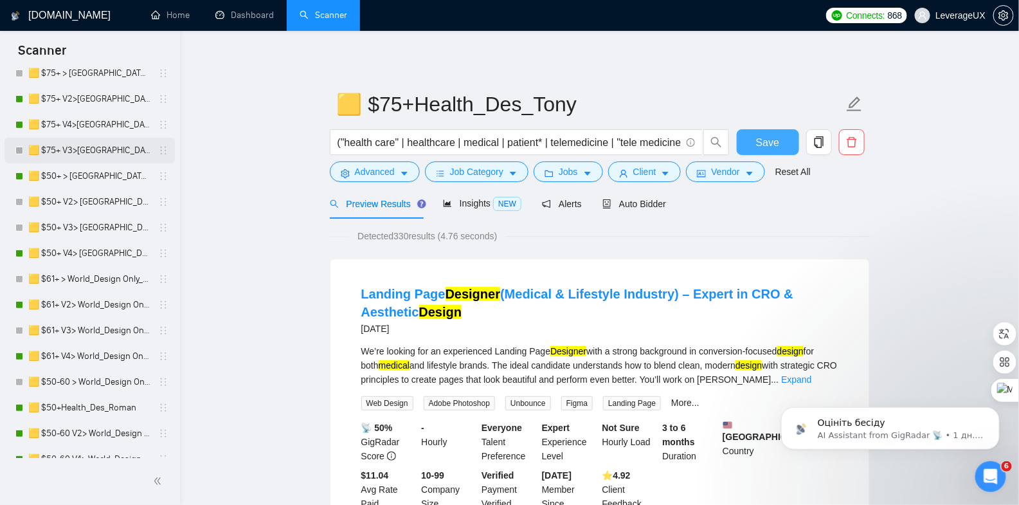
scroll to position [174, 0]
click at [117, 404] on link "🟨 $50+Health_Des_Roman" at bounding box center [89, 408] width 122 height 26
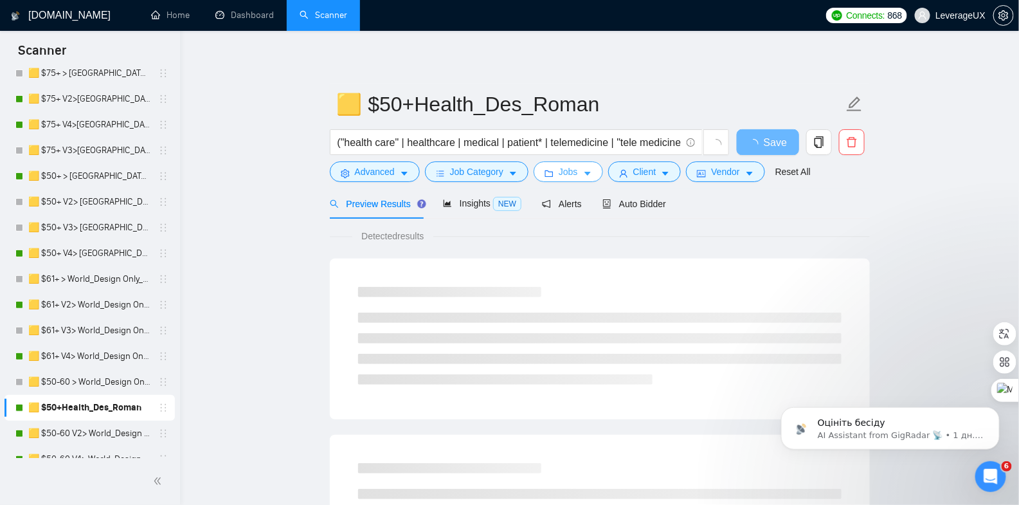
drag, startPoint x: 587, startPoint y: 175, endPoint x: 586, endPoint y: 188, distance: 12.9
click at [588, 175] on icon "caret-down" at bounding box center [587, 173] width 9 height 9
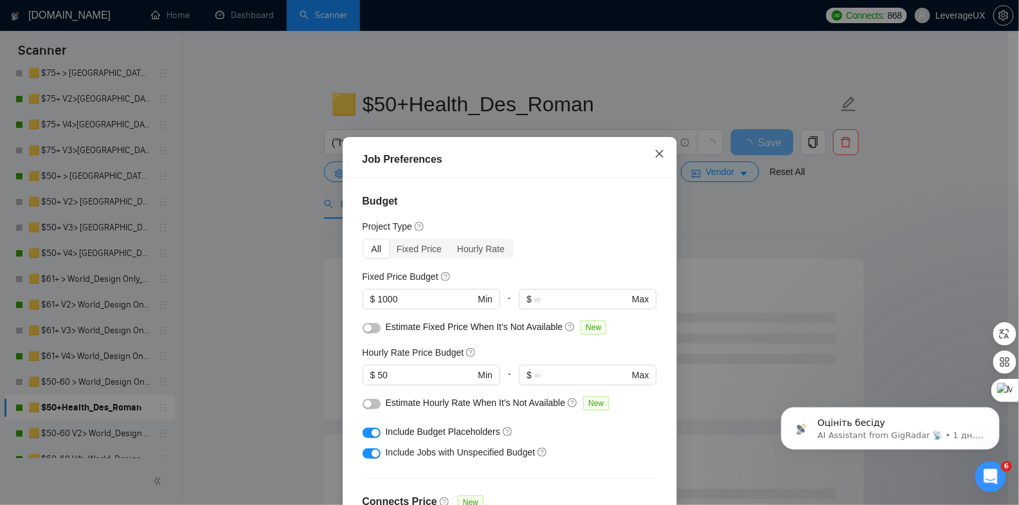
click at [658, 154] on icon "close" at bounding box center [659, 153] width 10 height 10
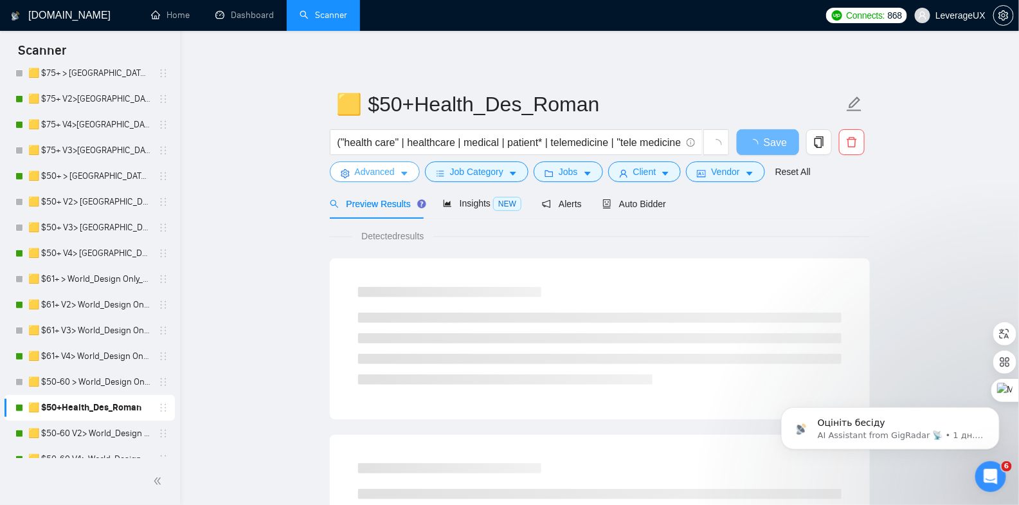
click at [372, 172] on span "Advanced" at bounding box center [375, 172] width 40 height 14
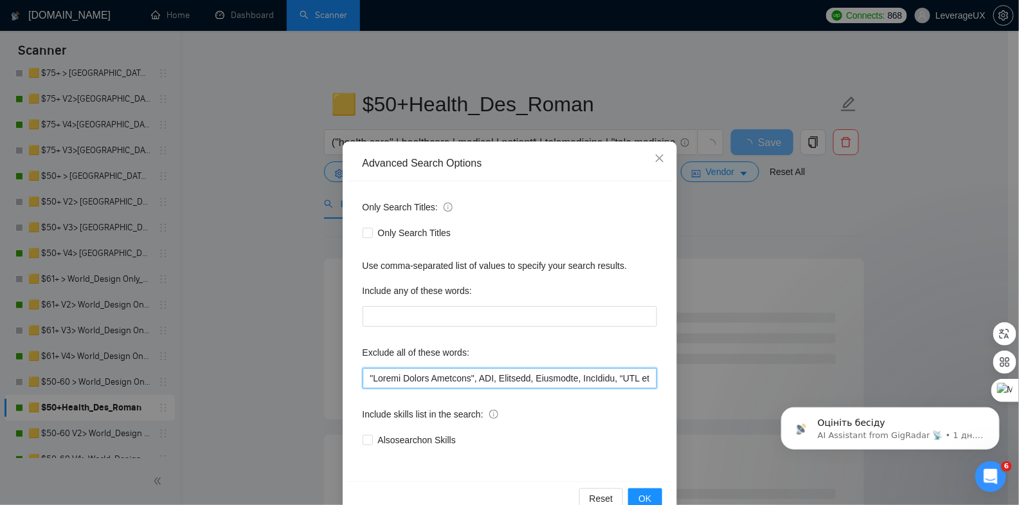
drag, startPoint x: 363, startPoint y: 375, endPoint x: 372, endPoint y: 415, distance: 41.0
click at [363, 375] on input "text" at bounding box center [510, 378] width 294 height 21
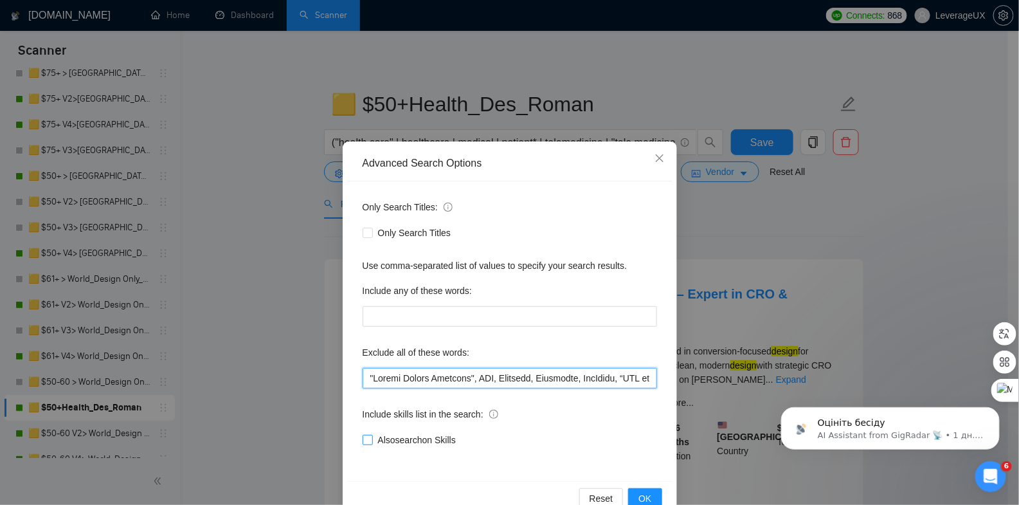
paste input ""Elastic Search Expert", "Backend Architect", "SEO Specialist" ,"
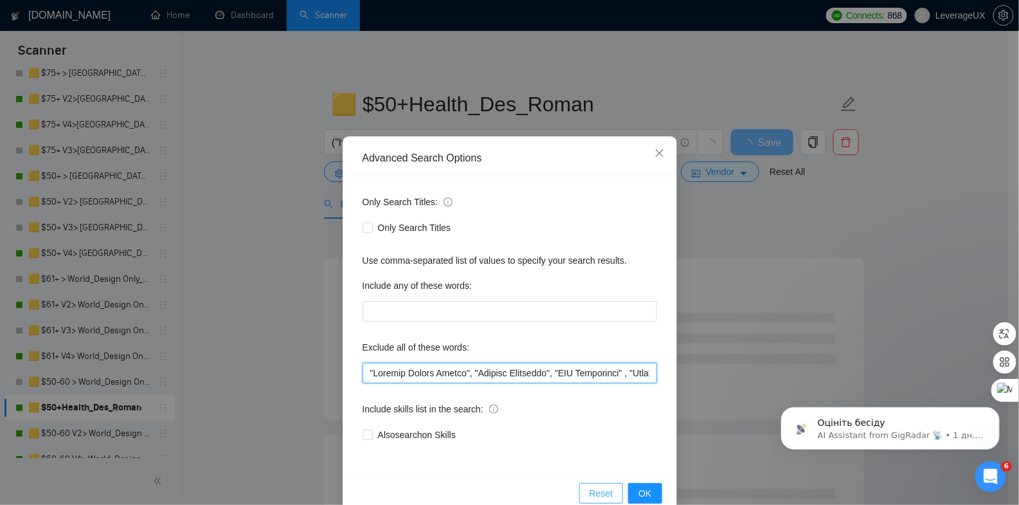
scroll to position [8, 0]
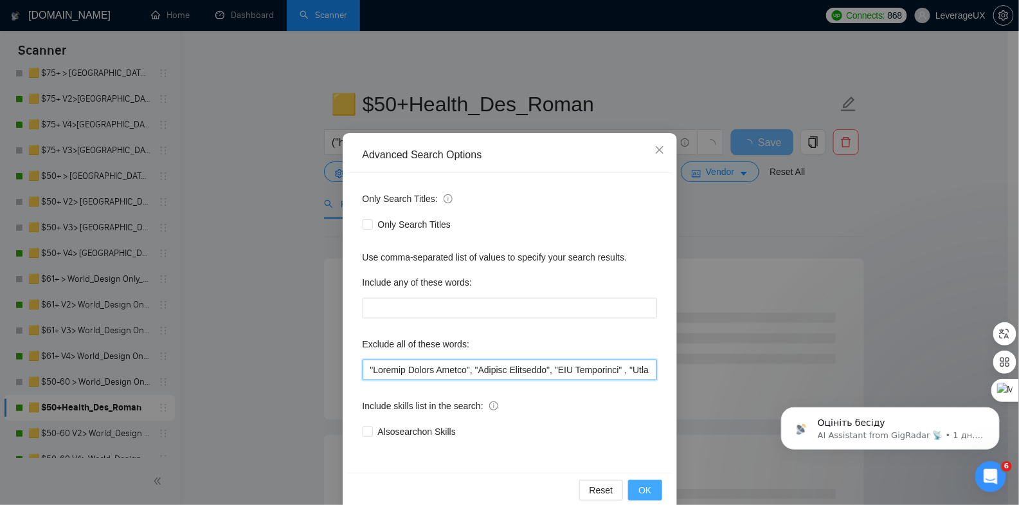
type input ""Loremip Dolors Ametco", "Adipisc Elitseddo", "EIU Temporinci" , "Utlabo Etdolo…"
click at [648, 488] on button "OK" at bounding box center [644, 490] width 33 height 21
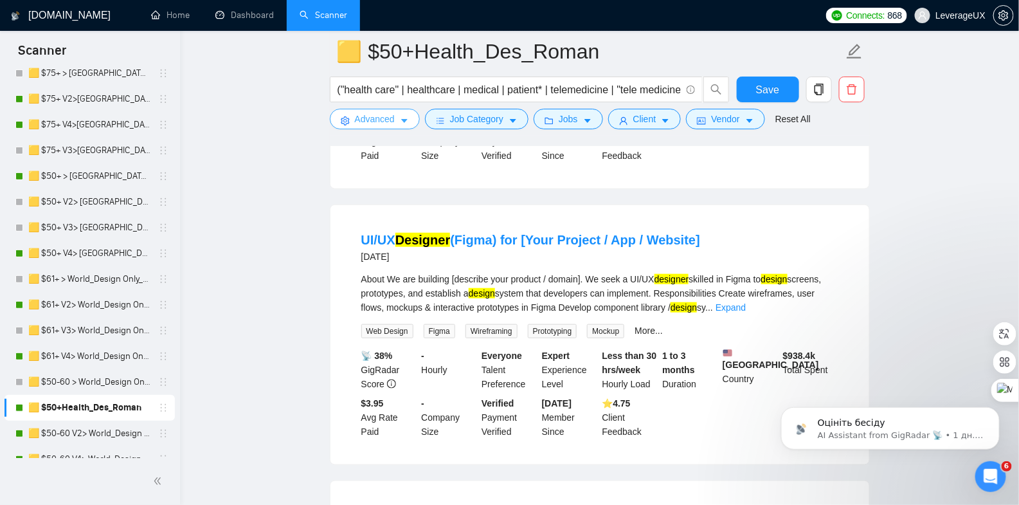
scroll to position [363, 0]
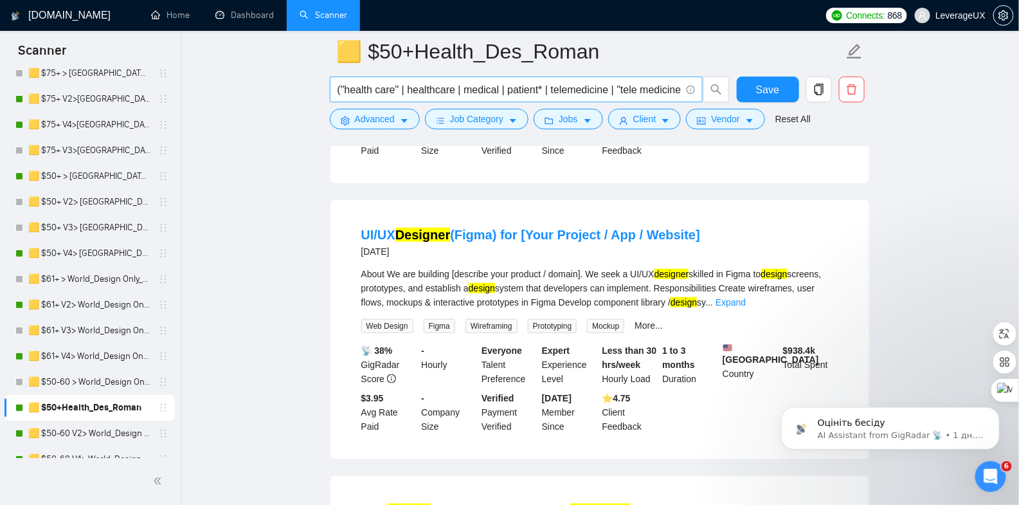
click at [546, 87] on input "("health care" | healthcare | medical | patient* | telemedicine | "tele medicin…" at bounding box center [508, 90] width 343 height 16
type input "("health care" | healthcare | medical | patient* | telemedicine | "tele medicin…"
click at [768, 89] on span "Save" at bounding box center [767, 90] width 23 height 16
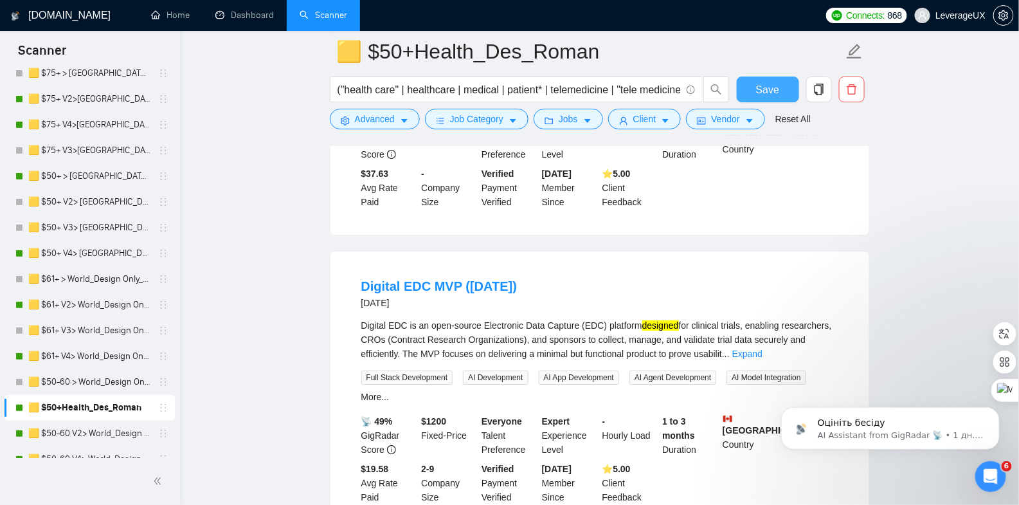
scroll to position [1463, 0]
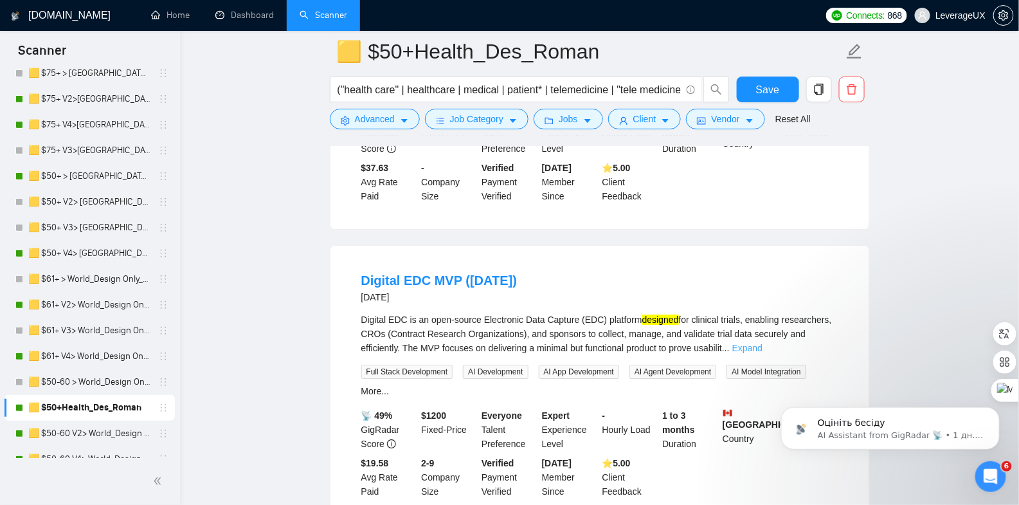
click at [762, 343] on link "Expand" at bounding box center [747, 348] width 30 height 10
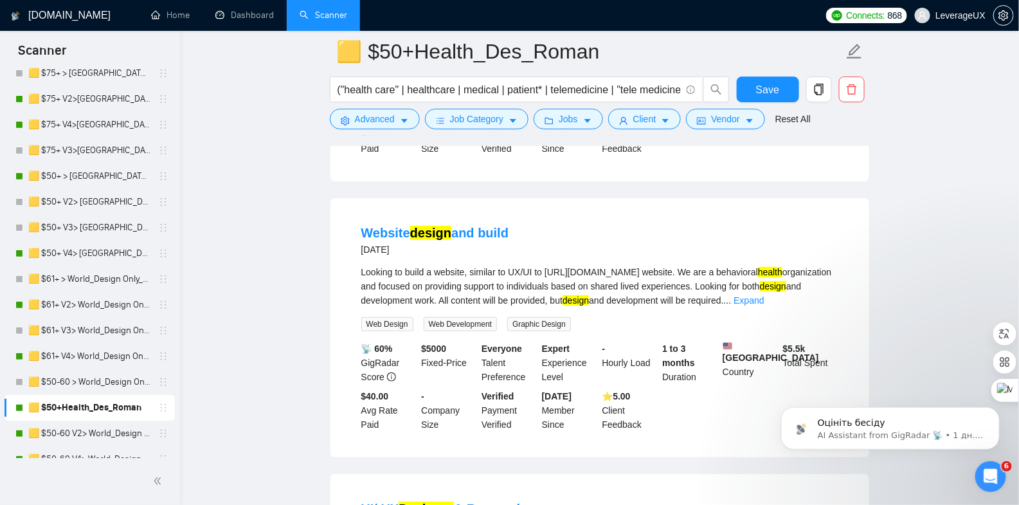
scroll to position [1912, 0]
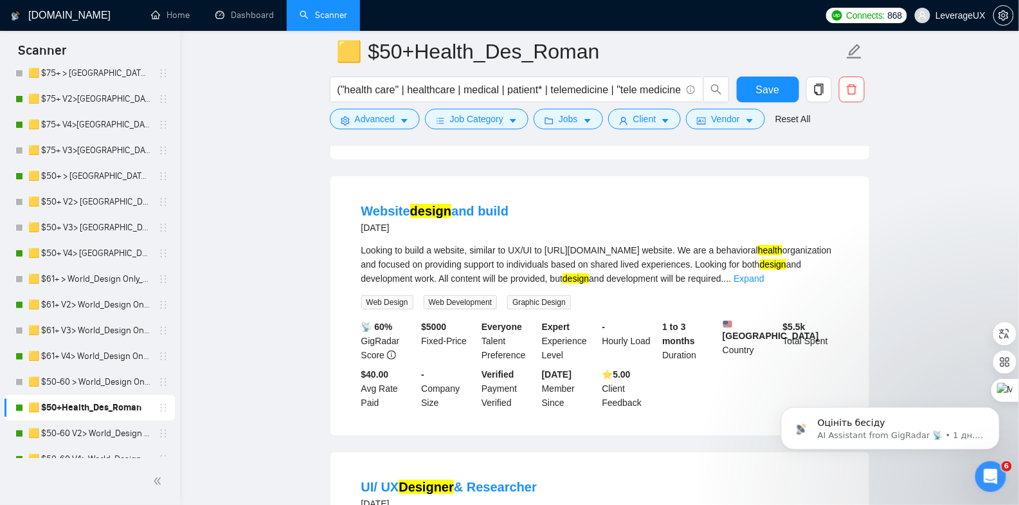
click at [831, 273] on div "Looking to build a website, similar to UX/UI to [URL][DOMAIN_NAME] website. We …" at bounding box center [599, 264] width 477 height 42
click at [764, 283] on link "Expand" at bounding box center [748, 278] width 30 height 10
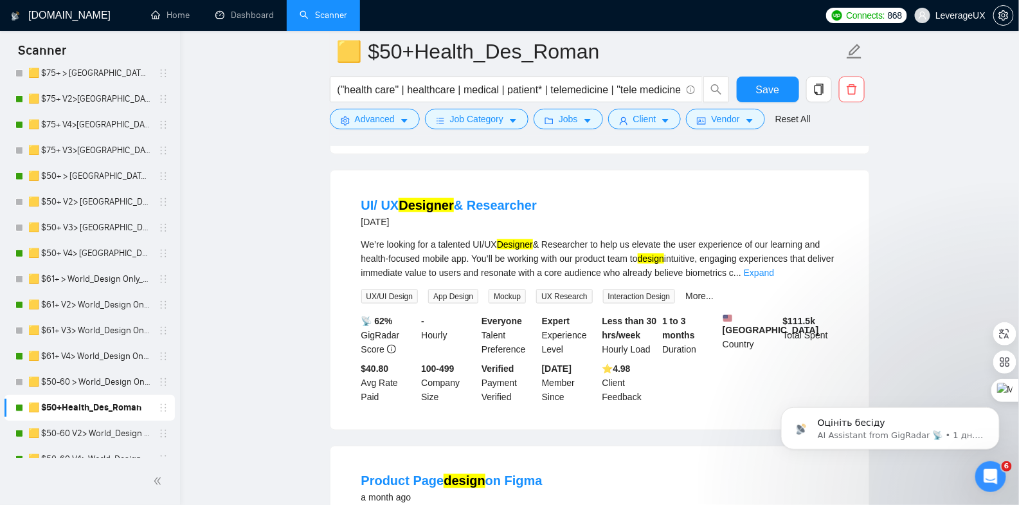
scroll to position [2337, 0]
click at [774, 276] on link "Expand" at bounding box center [759, 271] width 30 height 10
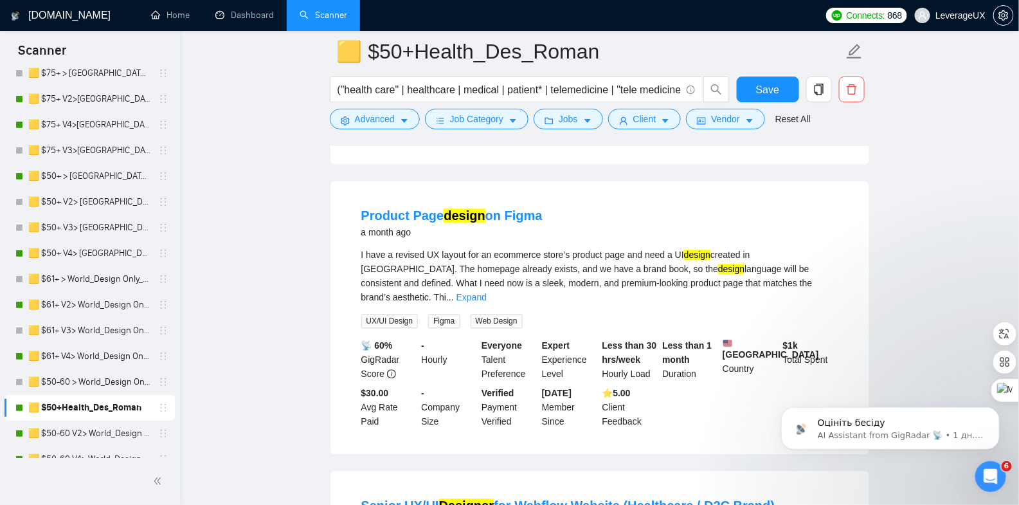
scroll to position [2767, 0]
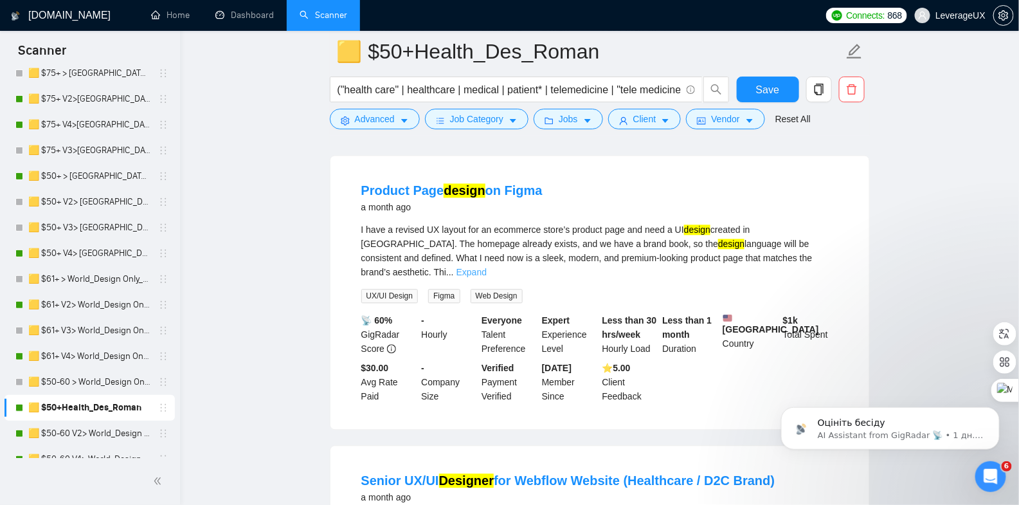
click at [487, 269] on link "Expand" at bounding box center [471, 272] width 30 height 10
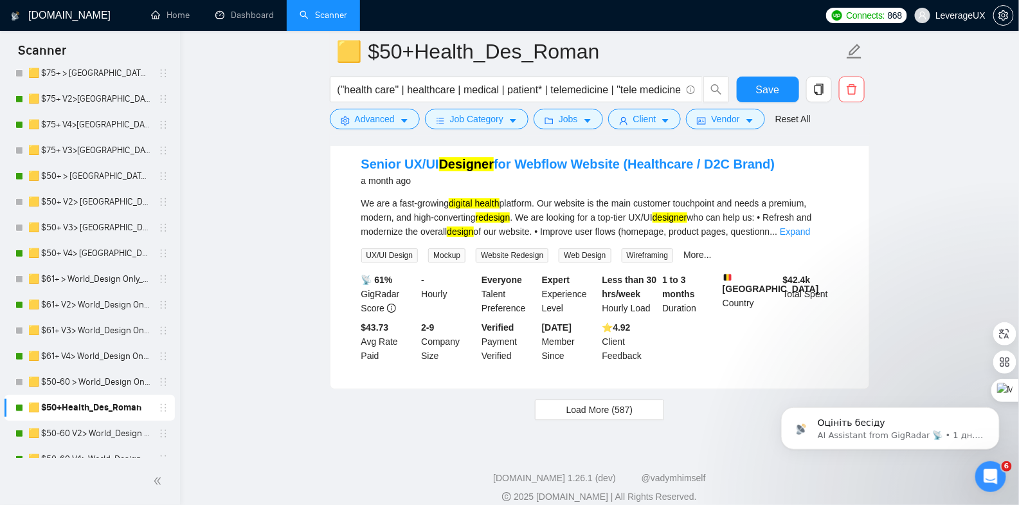
scroll to position [3205, 0]
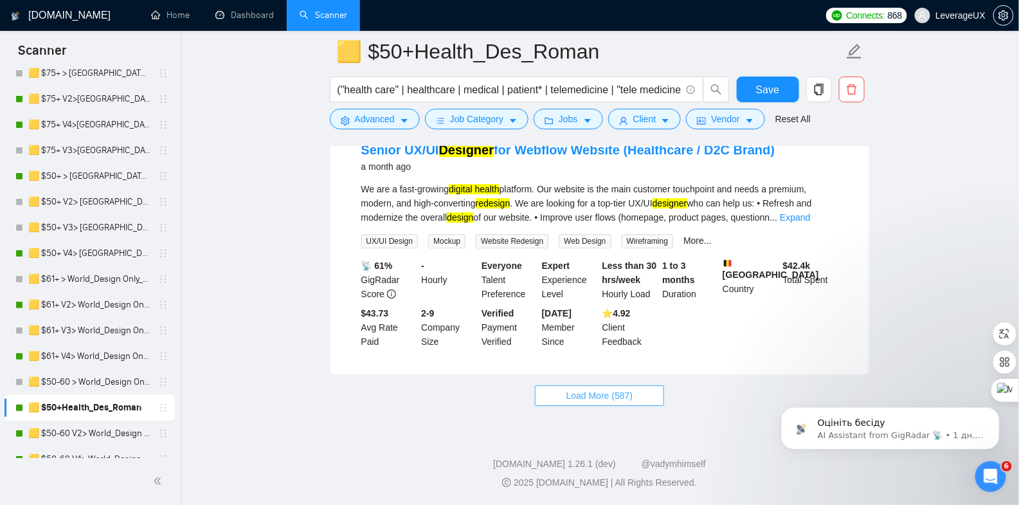
click at [593, 400] on span "Load More (587)" at bounding box center [599, 395] width 67 height 14
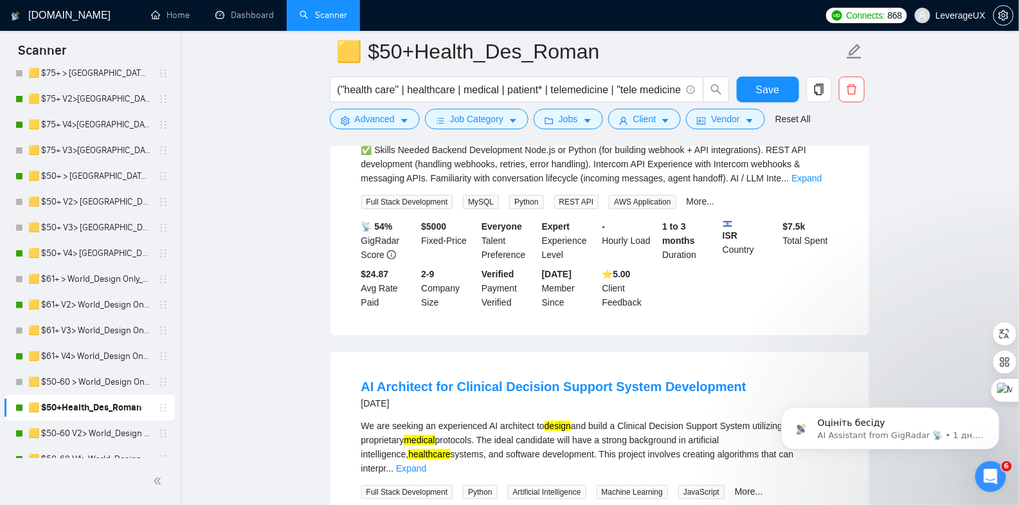
scroll to position [5455, 0]
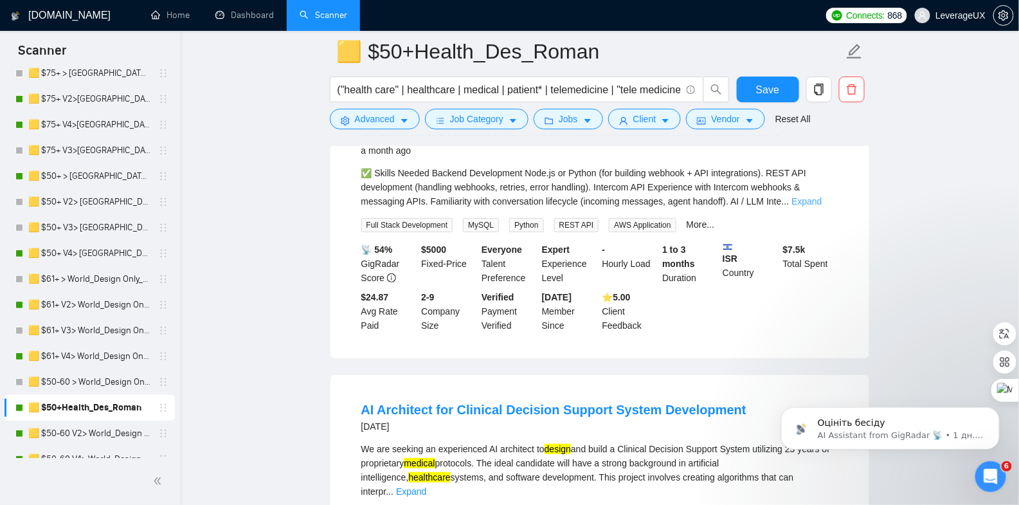
click at [822, 206] on link "Expand" at bounding box center [806, 201] width 30 height 10
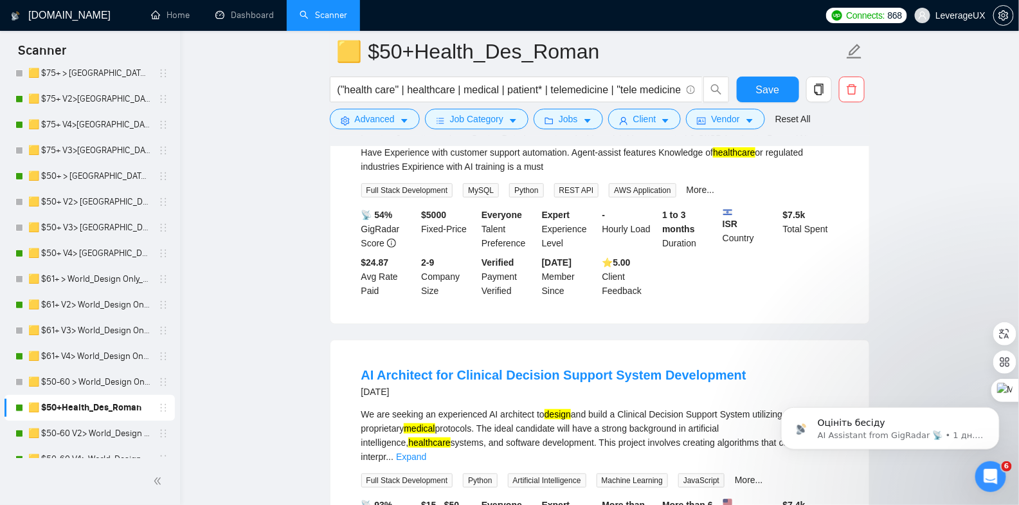
scroll to position [5734, 0]
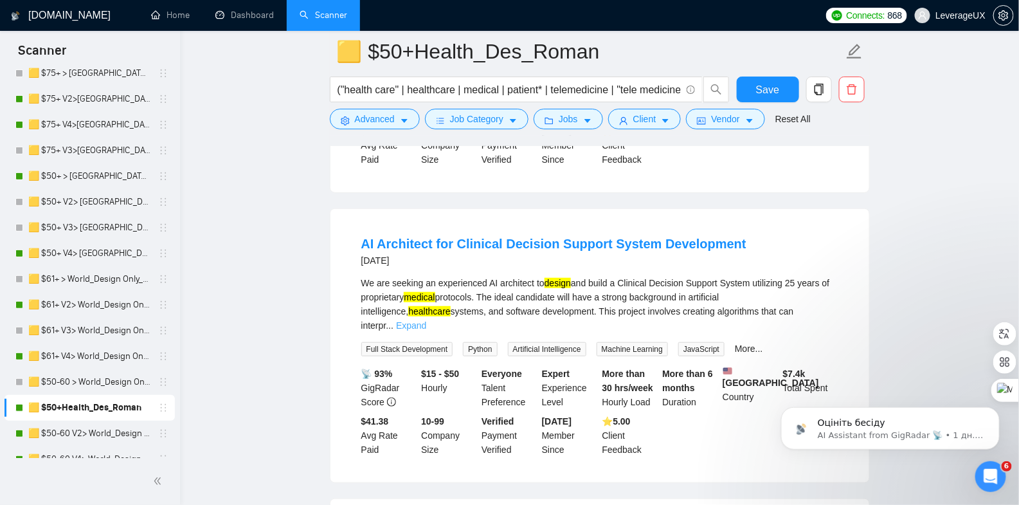
click at [426, 327] on link "Expand" at bounding box center [411, 325] width 30 height 10
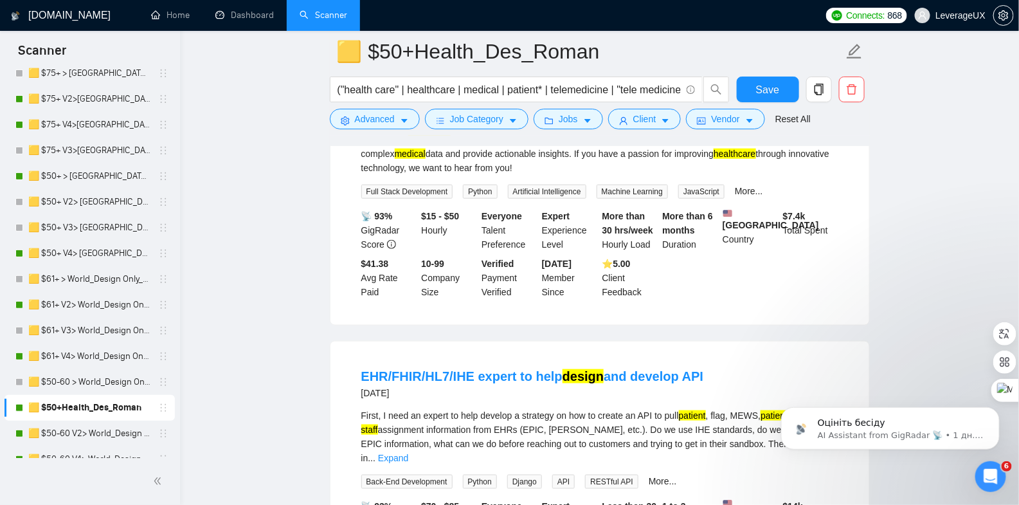
scroll to position [6075, 0]
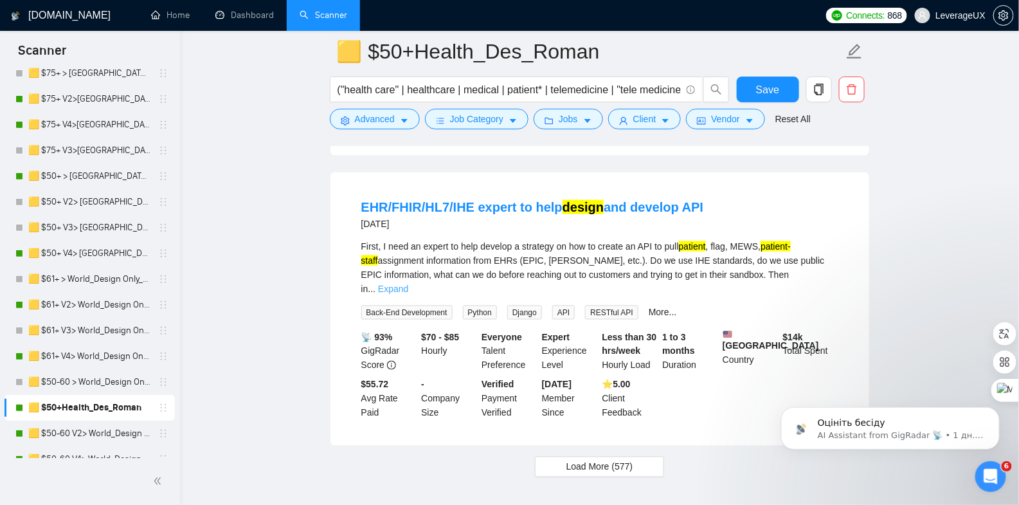
click at [408, 294] on link "Expand" at bounding box center [393, 288] width 30 height 10
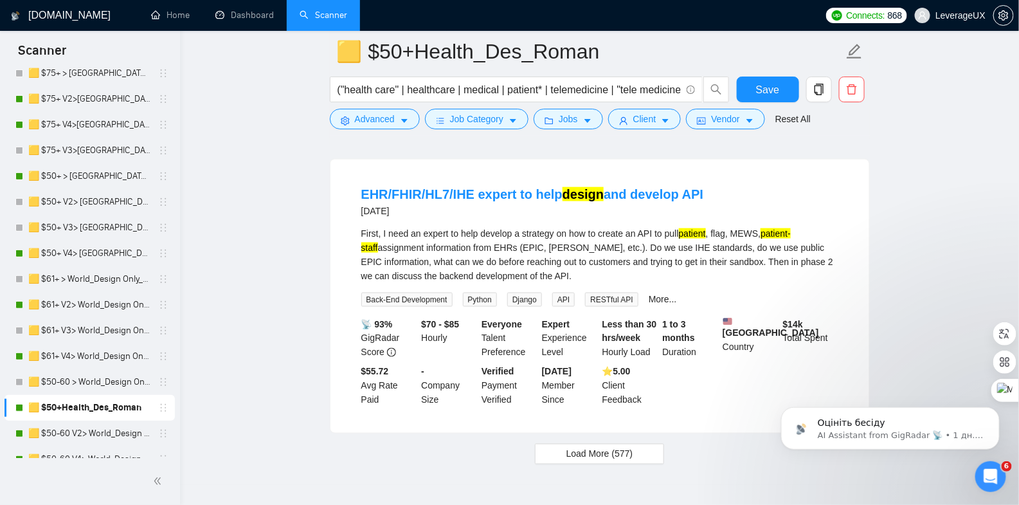
scroll to position [6170, 0]
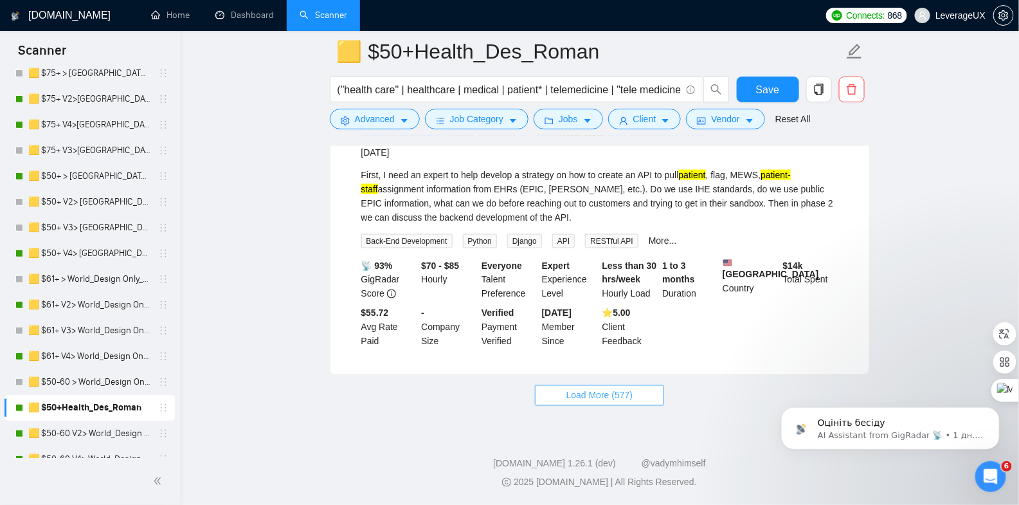
click at [606, 392] on span "Load More (577)" at bounding box center [599, 395] width 67 height 14
